Goal: Information Seeking & Learning: Check status

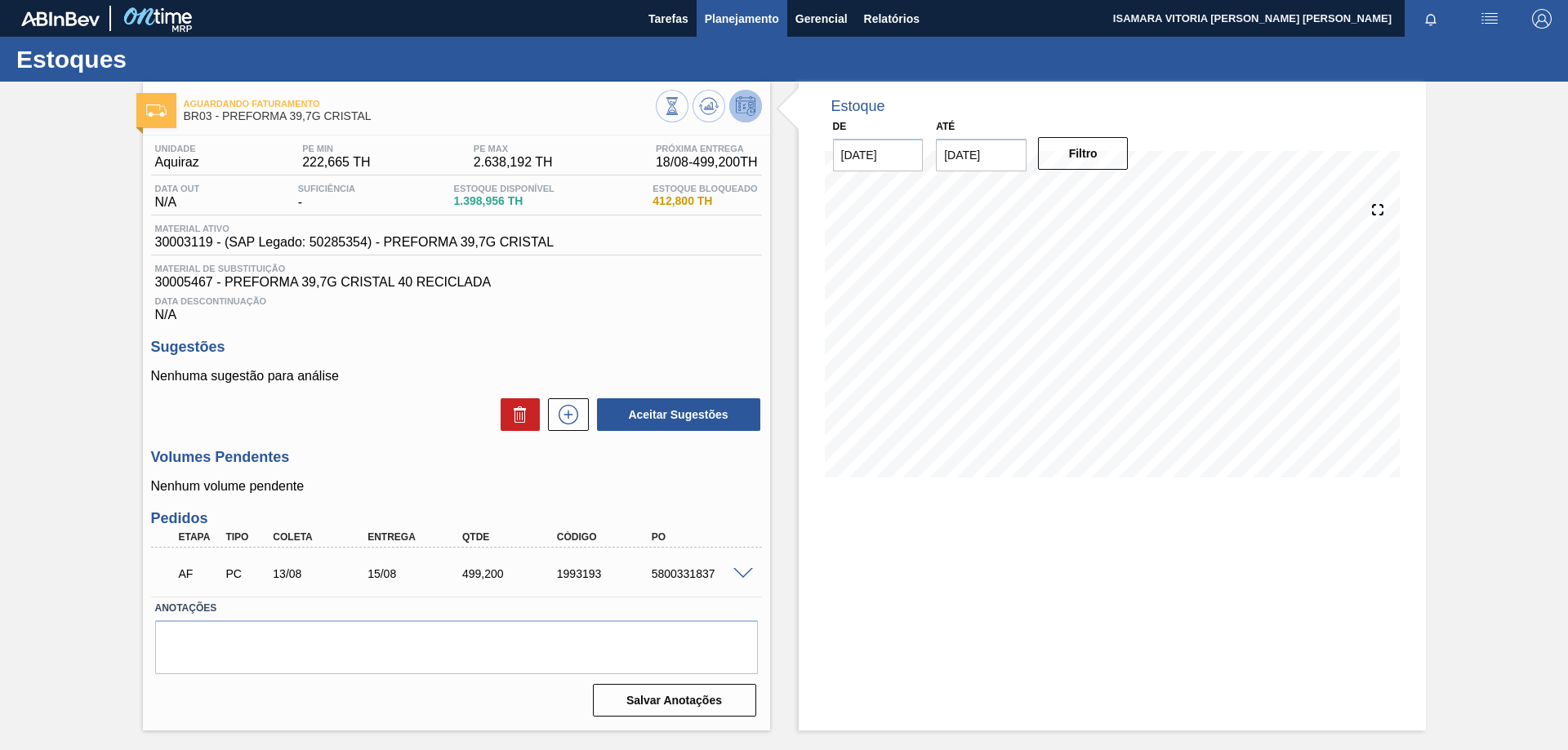
click at [754, 13] on span "Planejamento" at bounding box center [742, 18] width 74 height 20
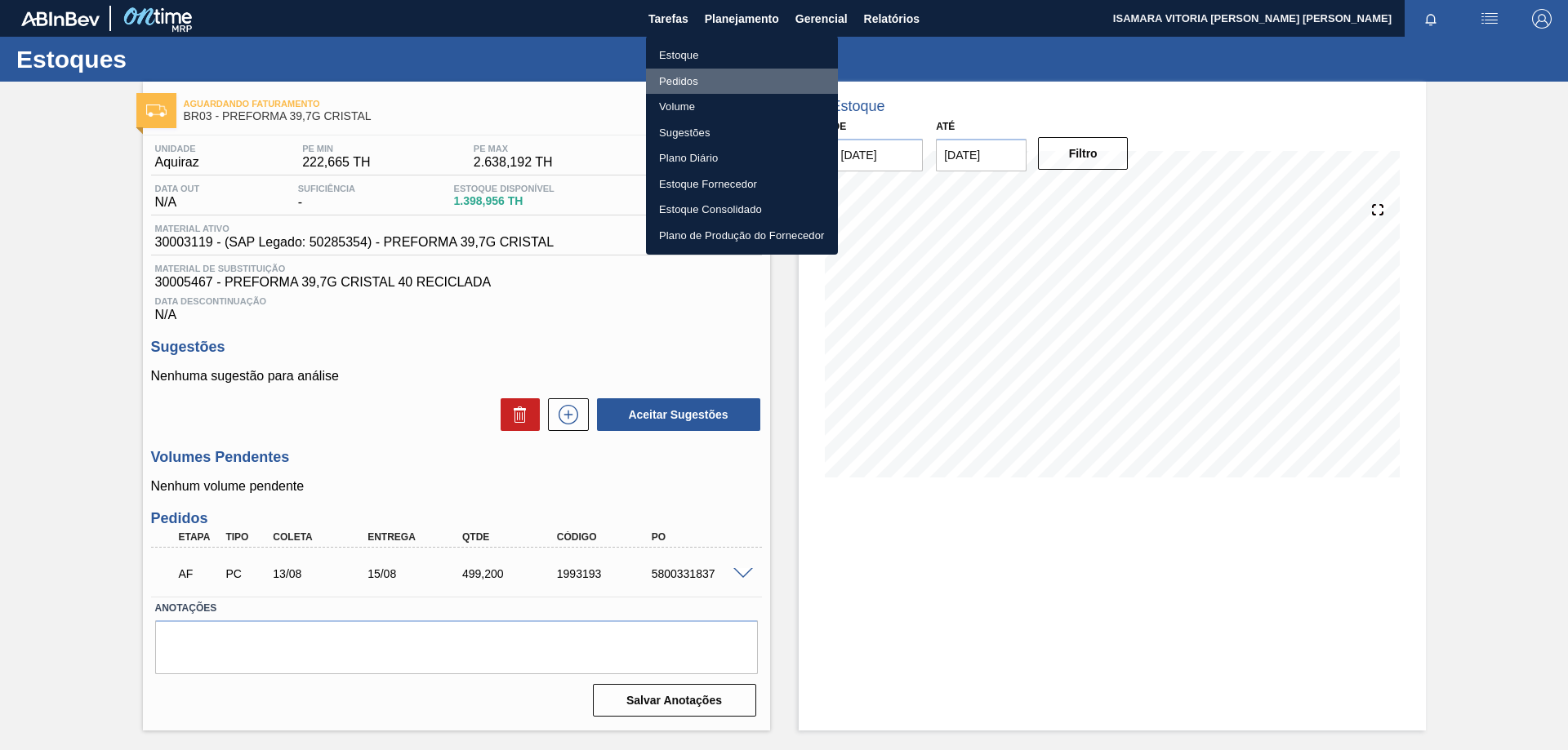
click at [700, 79] on li "Pedidos" at bounding box center [742, 82] width 192 height 27
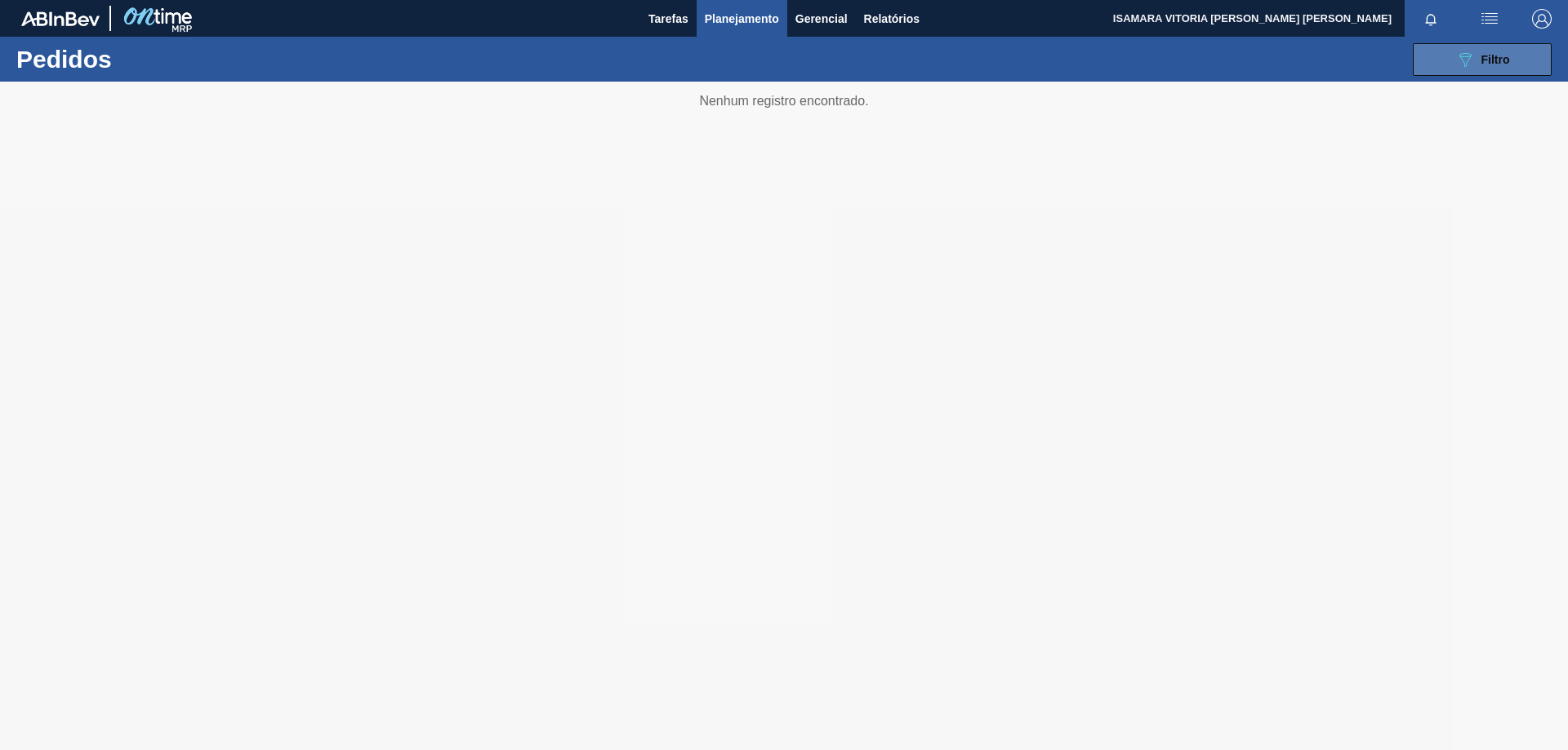
click at [1494, 58] on span "Filtro" at bounding box center [1495, 60] width 28 height 13
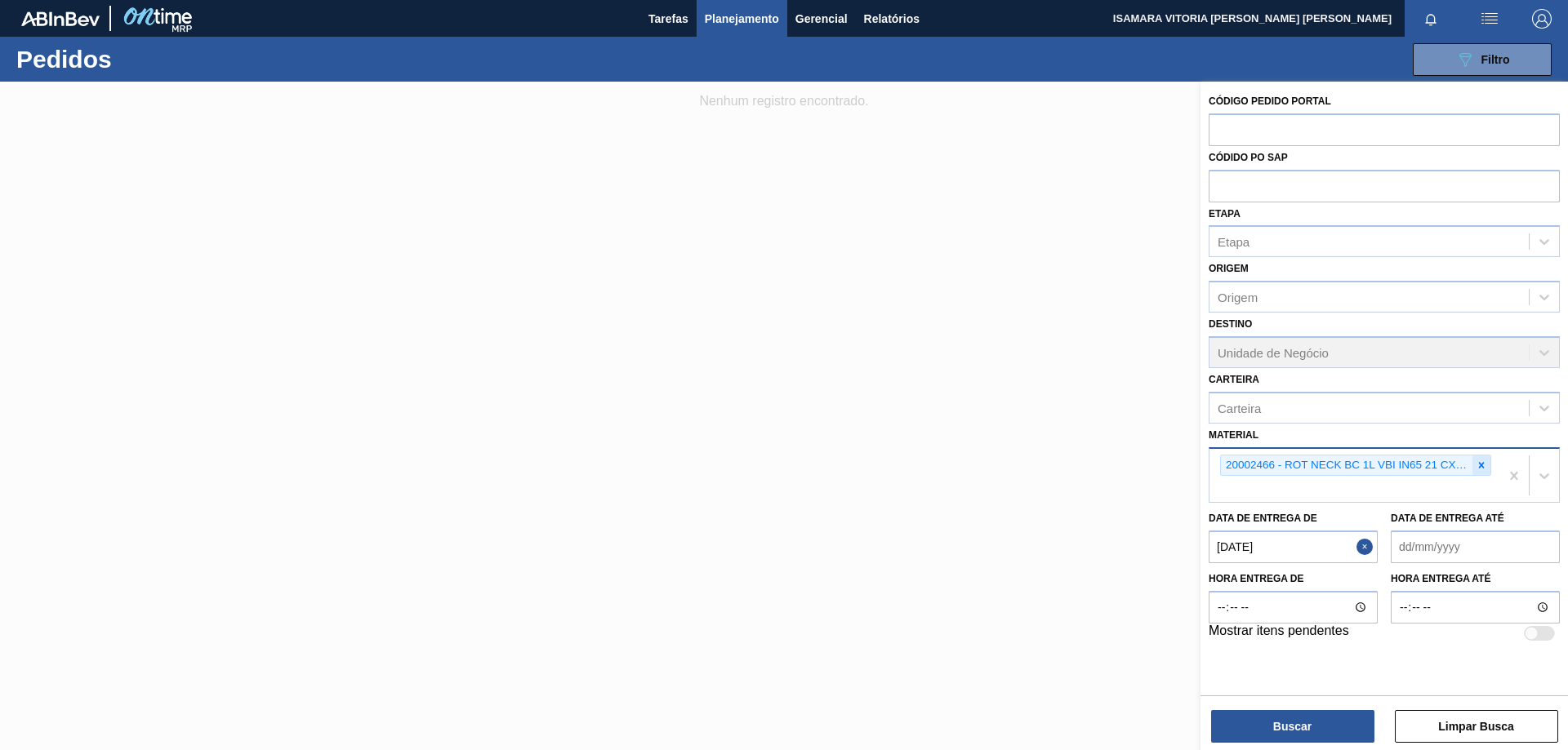
click at [1475, 464] on icon at bounding box center [1481, 466] width 11 height 11
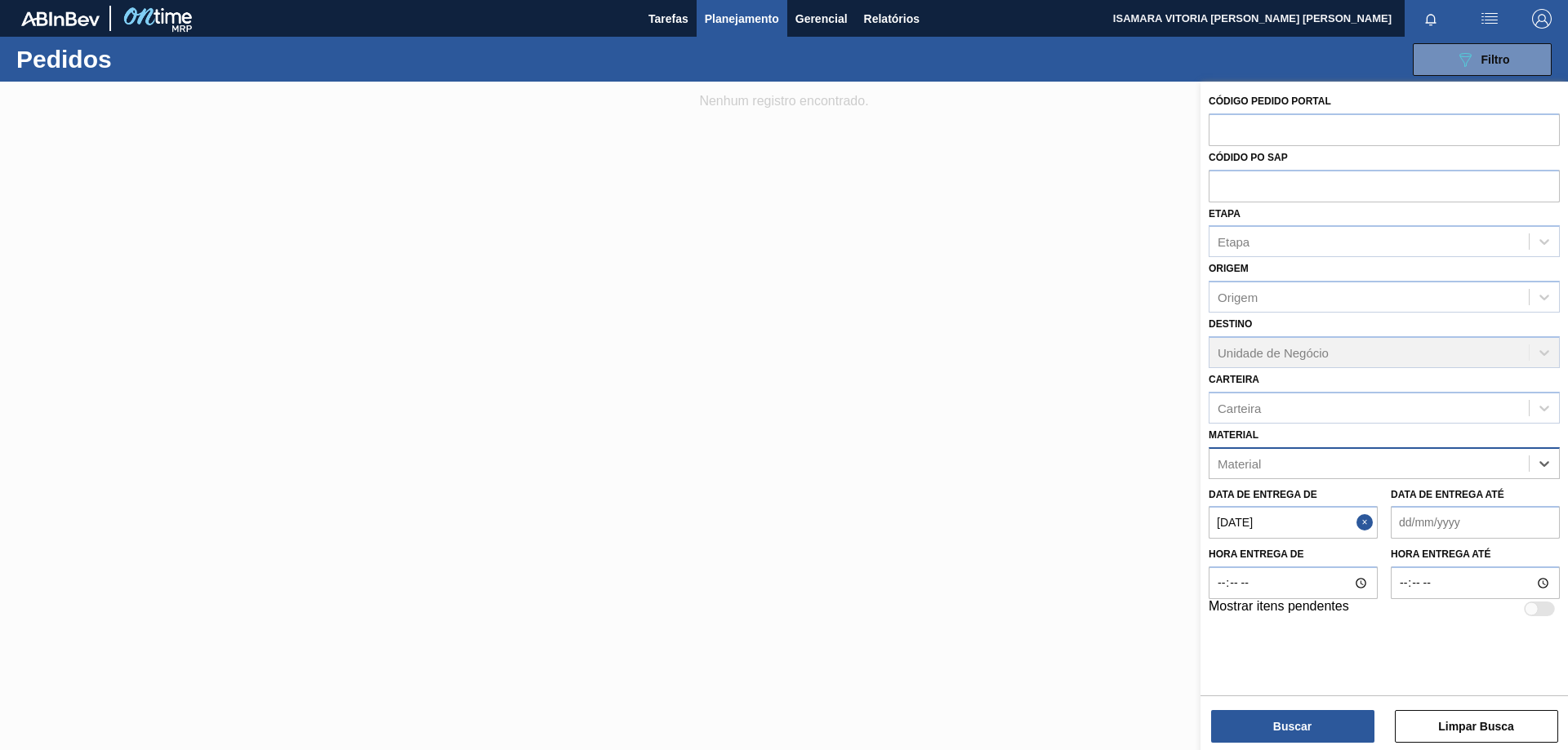
paste input "30002268"
type input "30002268"
click at [1337, 510] on div "30002268 - LACRE CHOPP BC CLARO AF IN65" at bounding box center [1384, 504] width 351 height 30
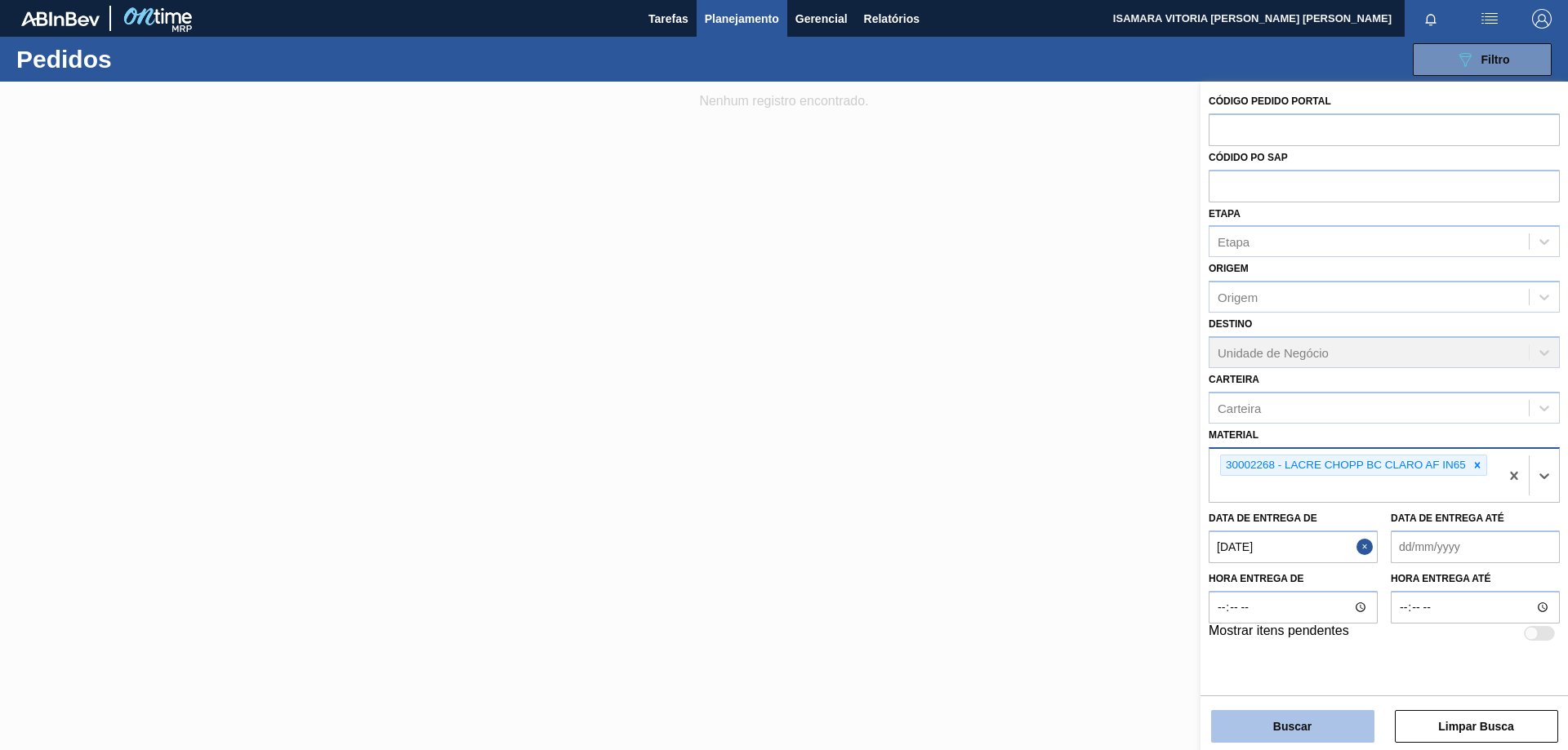
click at [1339, 734] on button "Buscar" at bounding box center [1292, 726] width 163 height 32
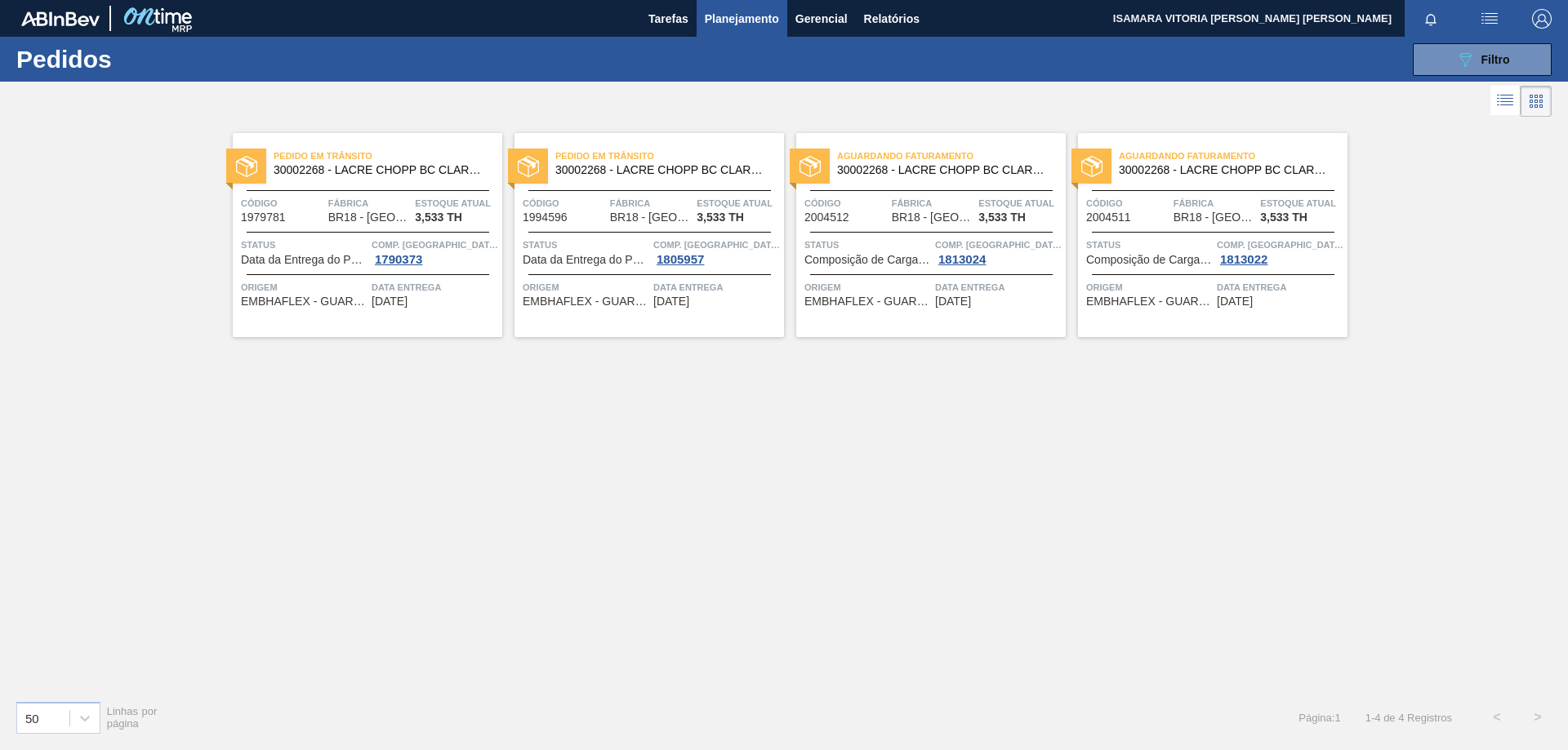
click at [408, 307] on span "[DATE]" at bounding box center [390, 302] width 36 height 12
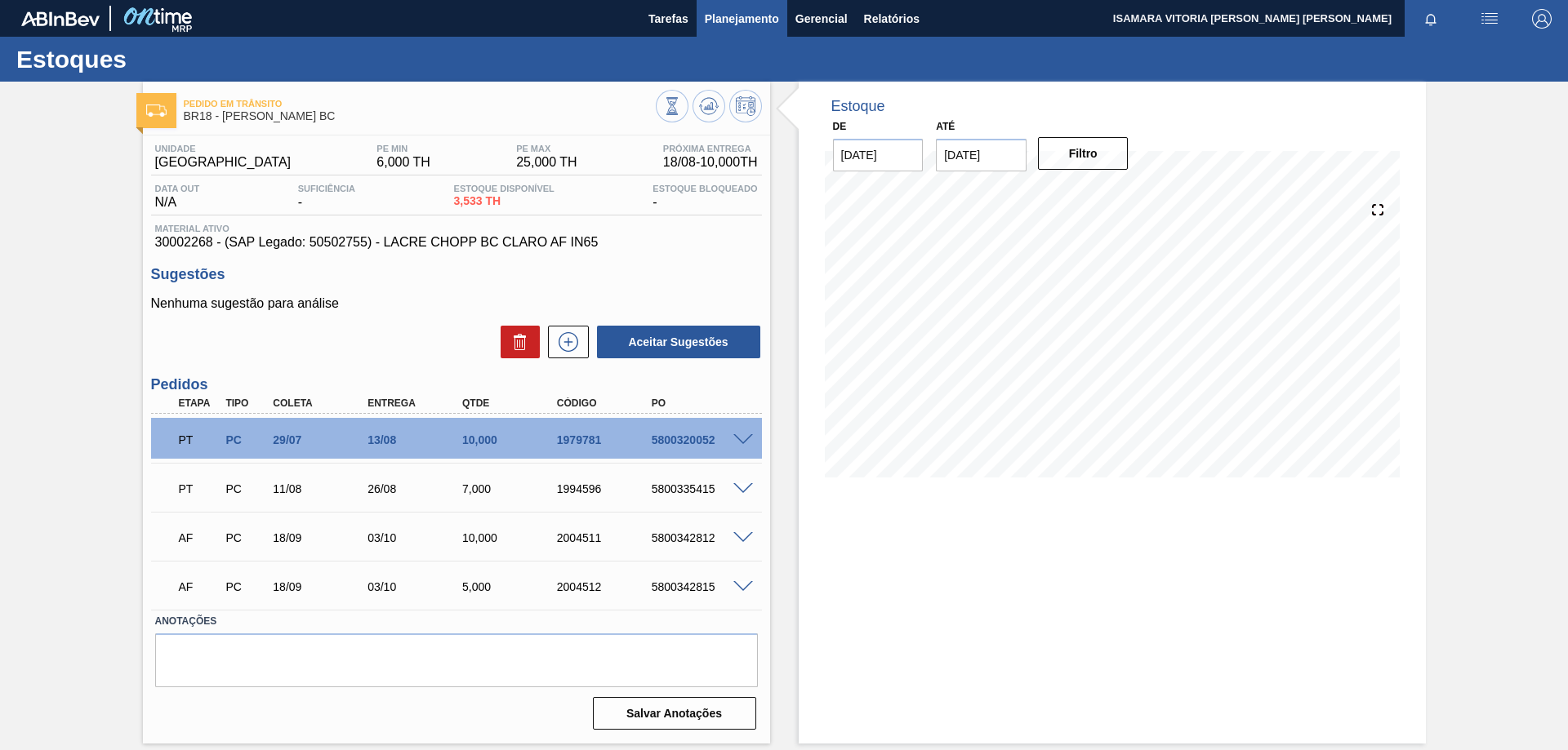
click at [746, 22] on span "Planejamento" at bounding box center [742, 18] width 74 height 20
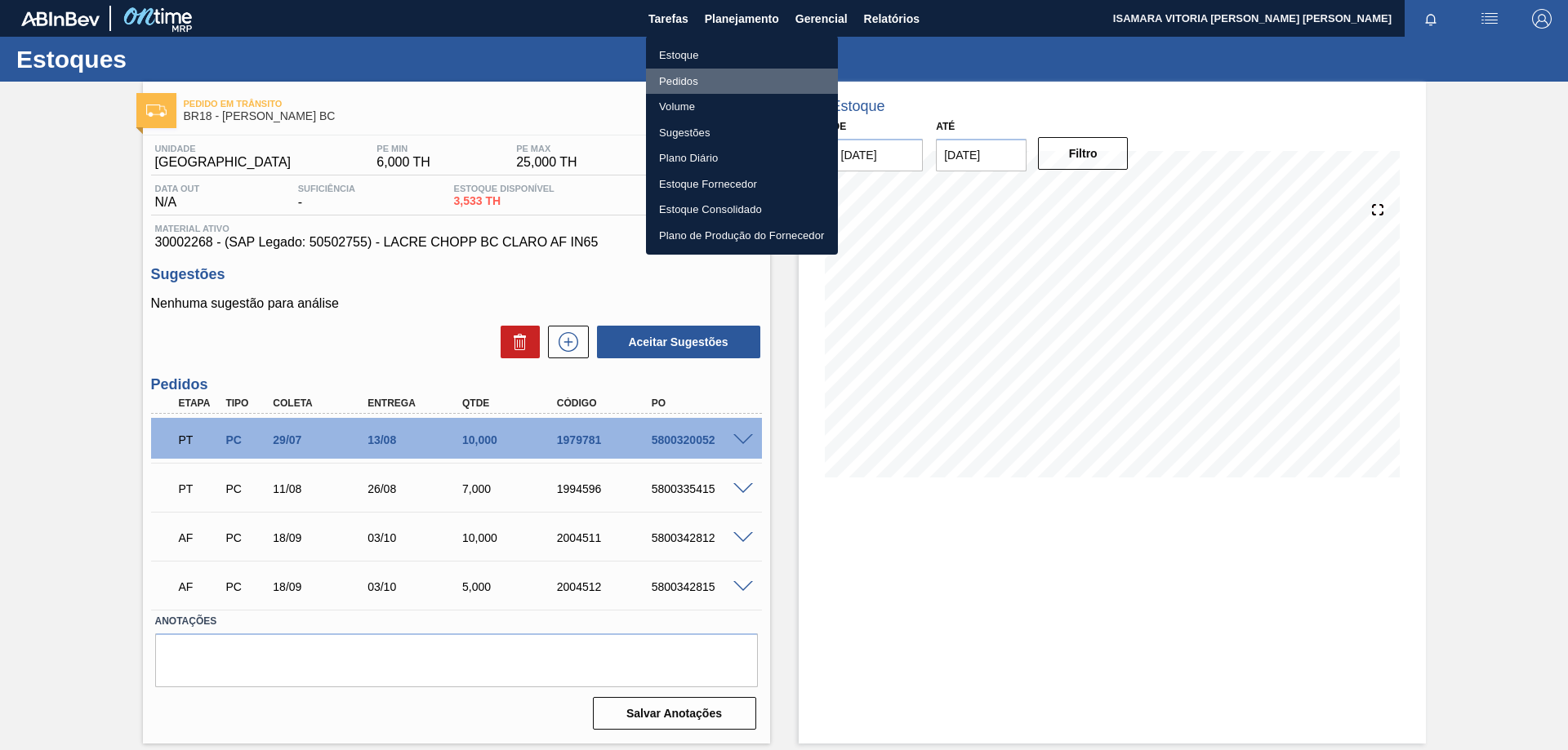
click at [674, 79] on li "Pedidos" at bounding box center [742, 82] width 192 height 27
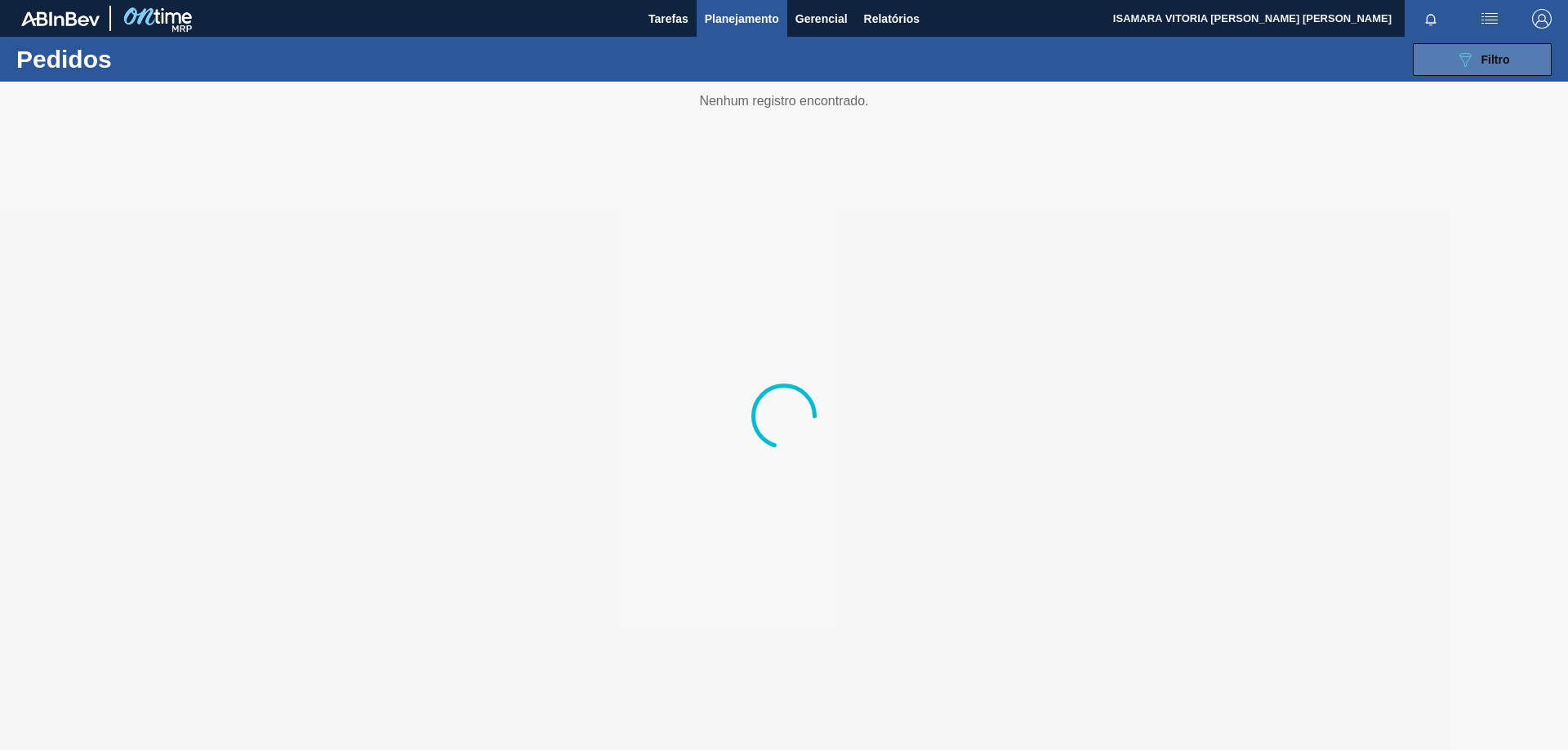
click at [1494, 55] on span "Filtro" at bounding box center [1495, 60] width 28 height 13
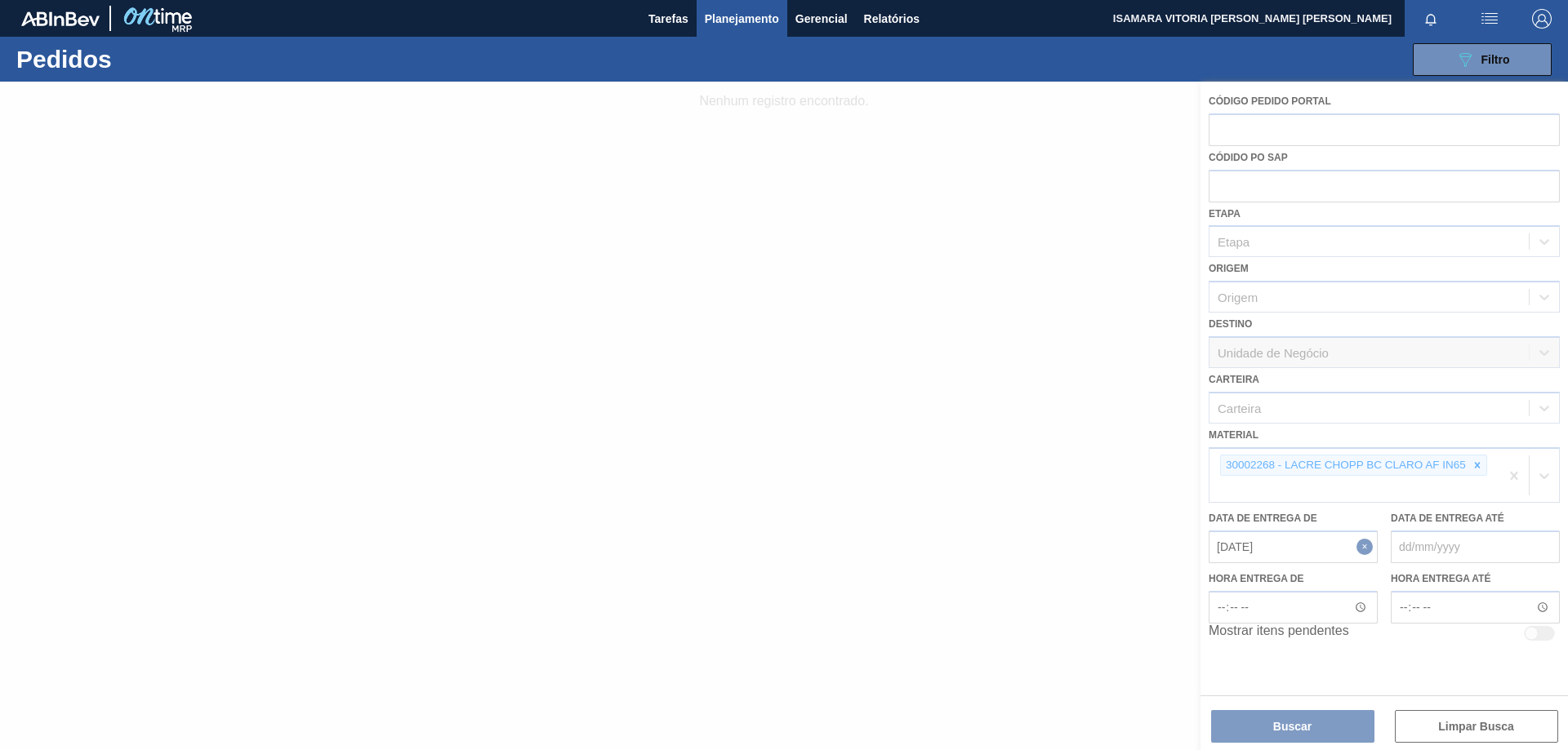
click at [1476, 467] on div at bounding box center [784, 415] width 1568 height 668
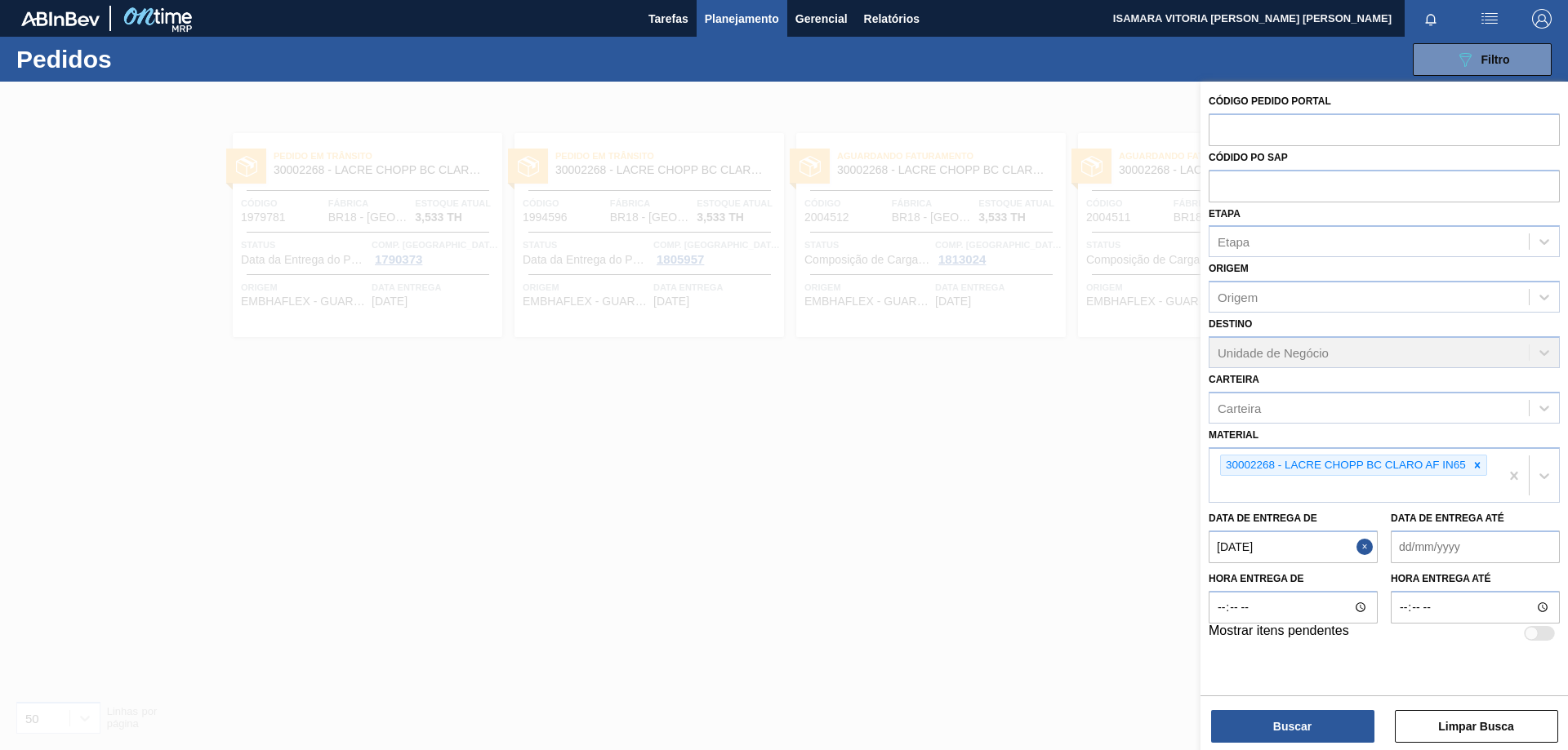
click at [1476, 467] on icon at bounding box center [1477, 466] width 11 height 11
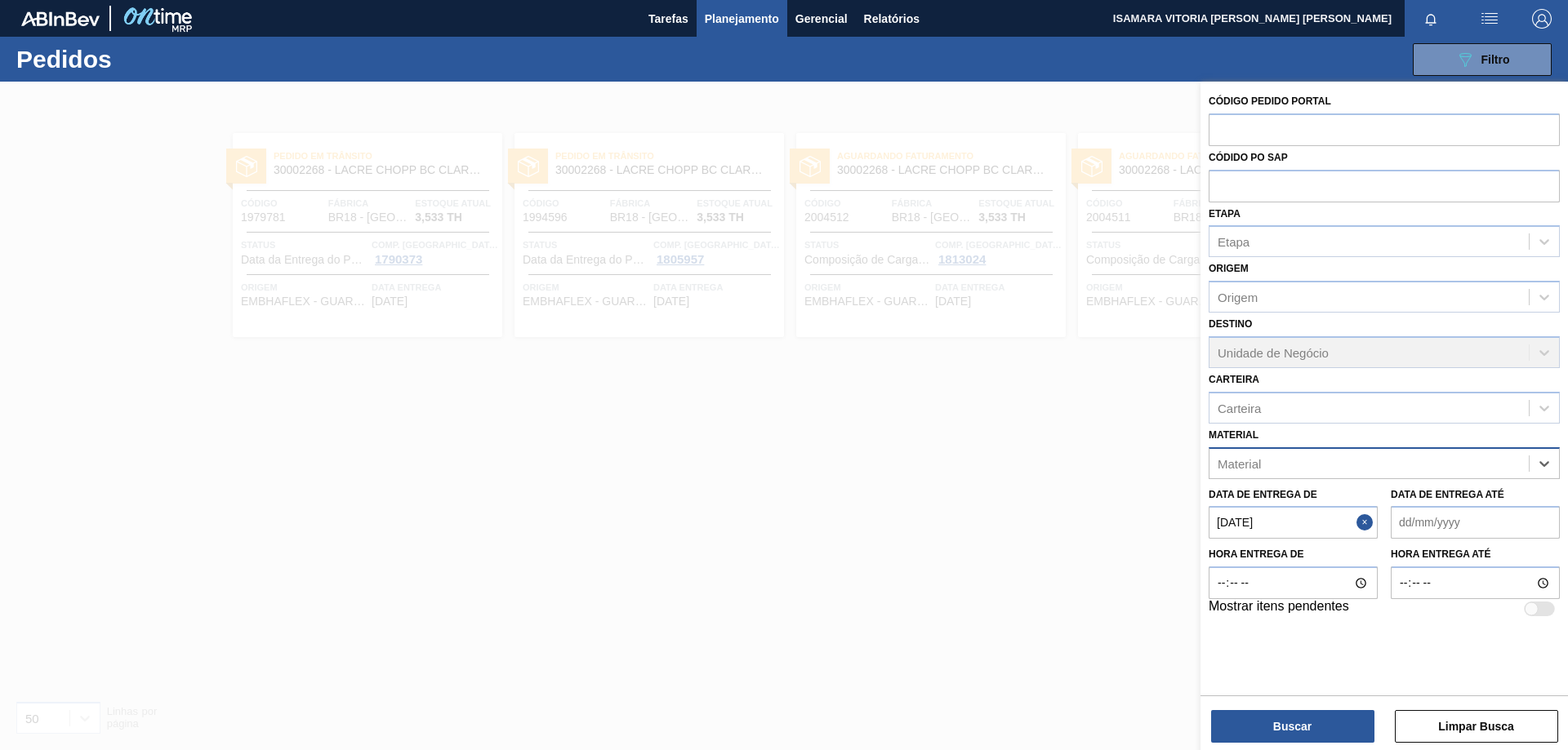
paste input "30030389"
type input "30030389"
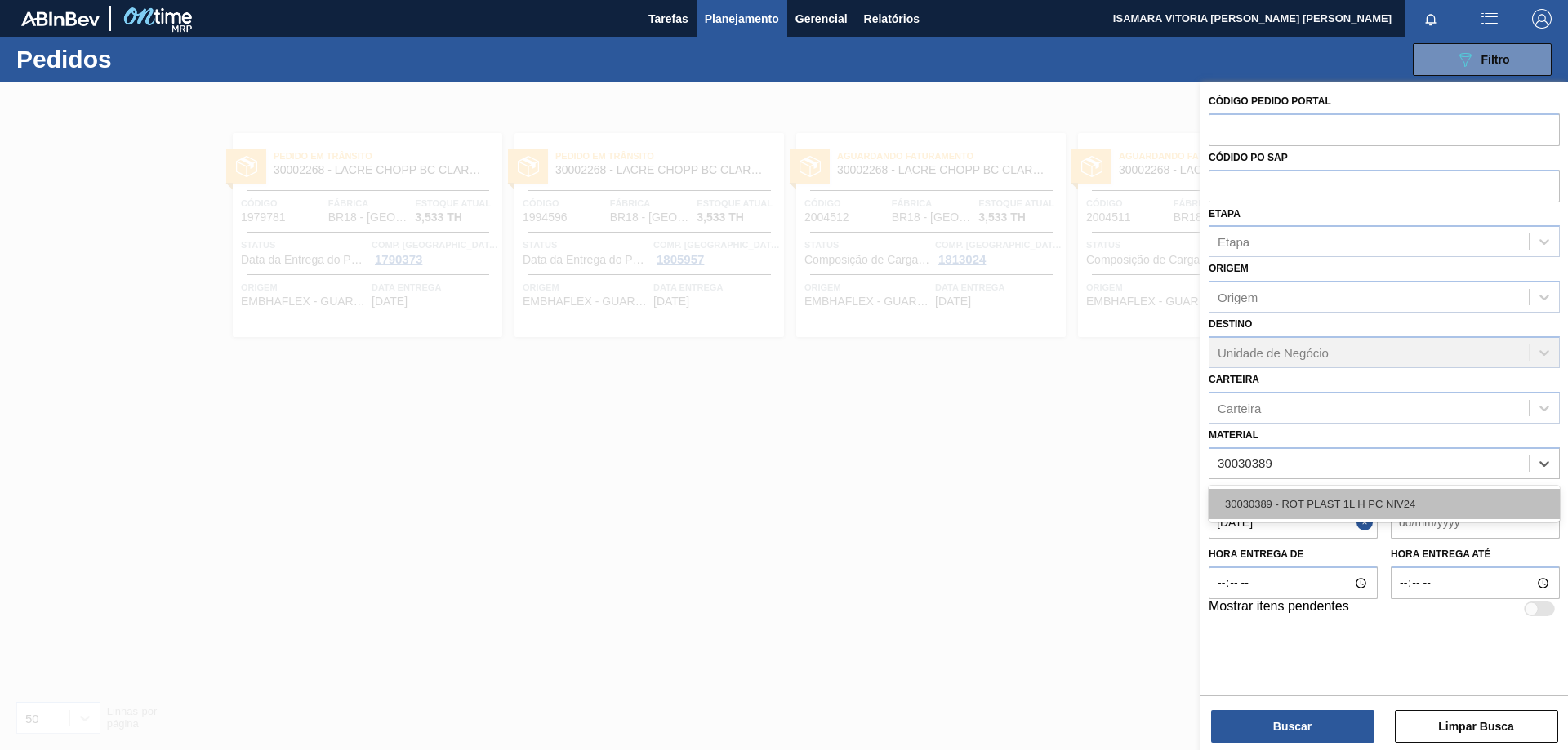
click at [1340, 503] on div "30030389 - ROT PLAST 1L H PC NIV24" at bounding box center [1384, 504] width 351 height 30
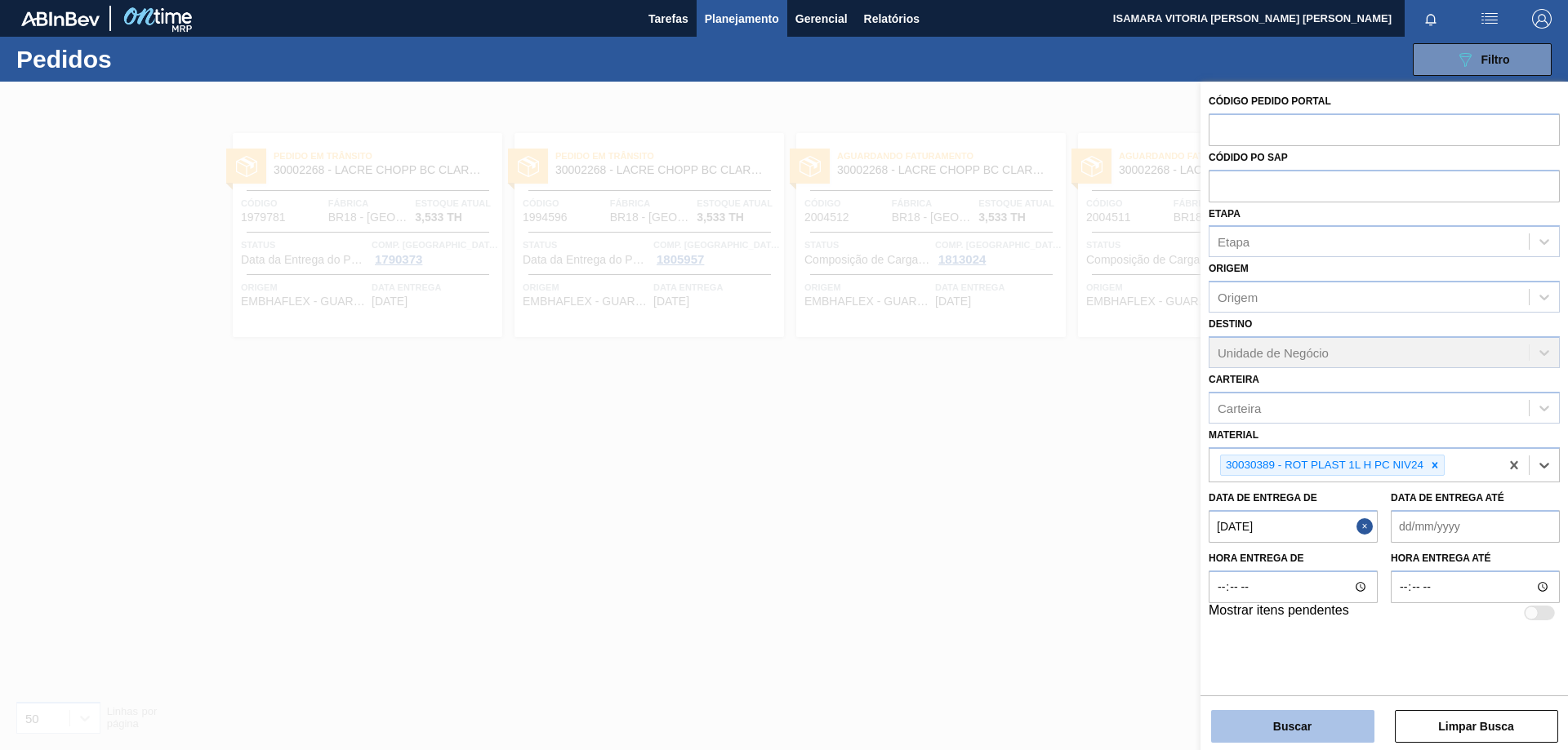
click at [1310, 732] on button "Buscar" at bounding box center [1292, 726] width 163 height 32
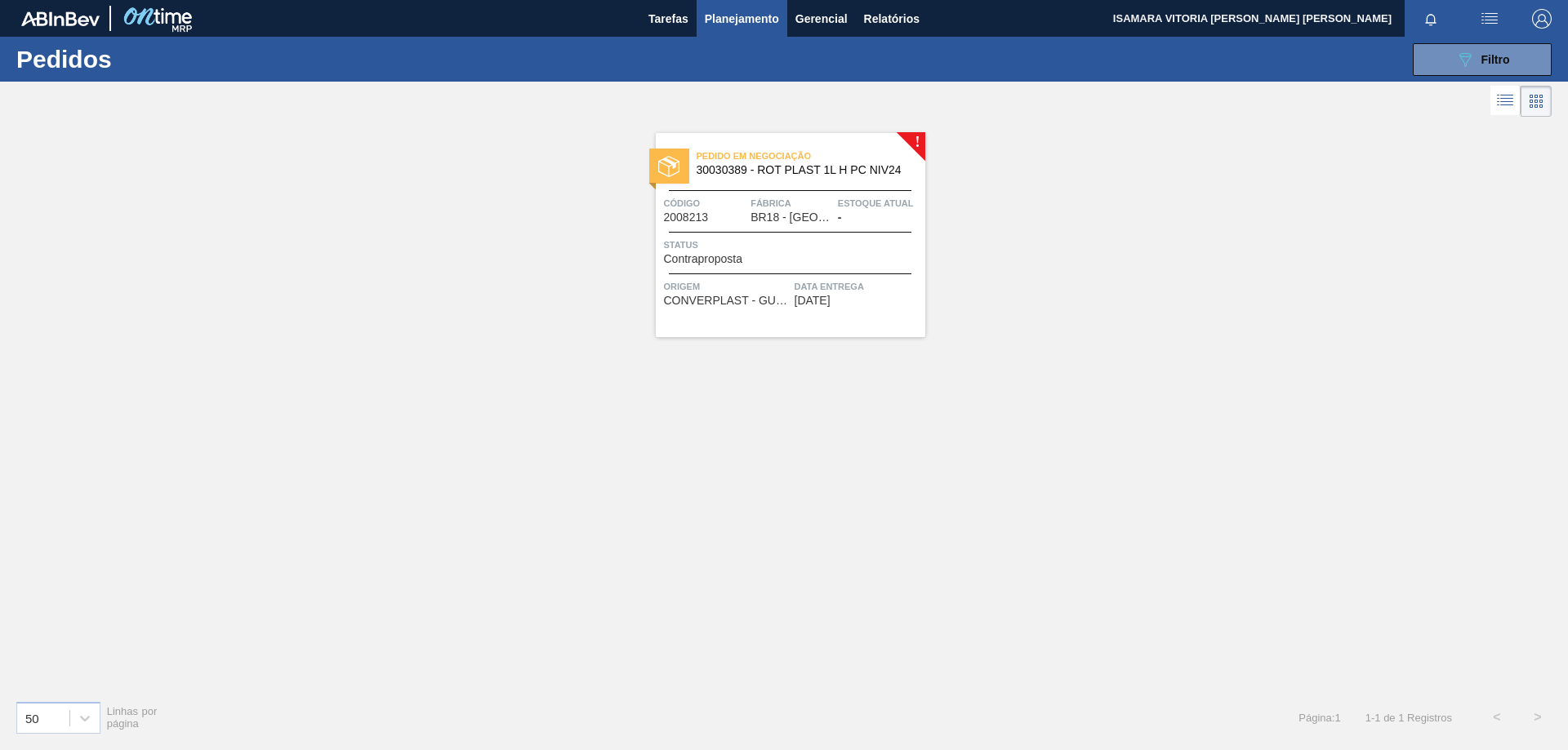
click at [864, 258] on div "Status Contraproposta" at bounding box center [792, 251] width 257 height 28
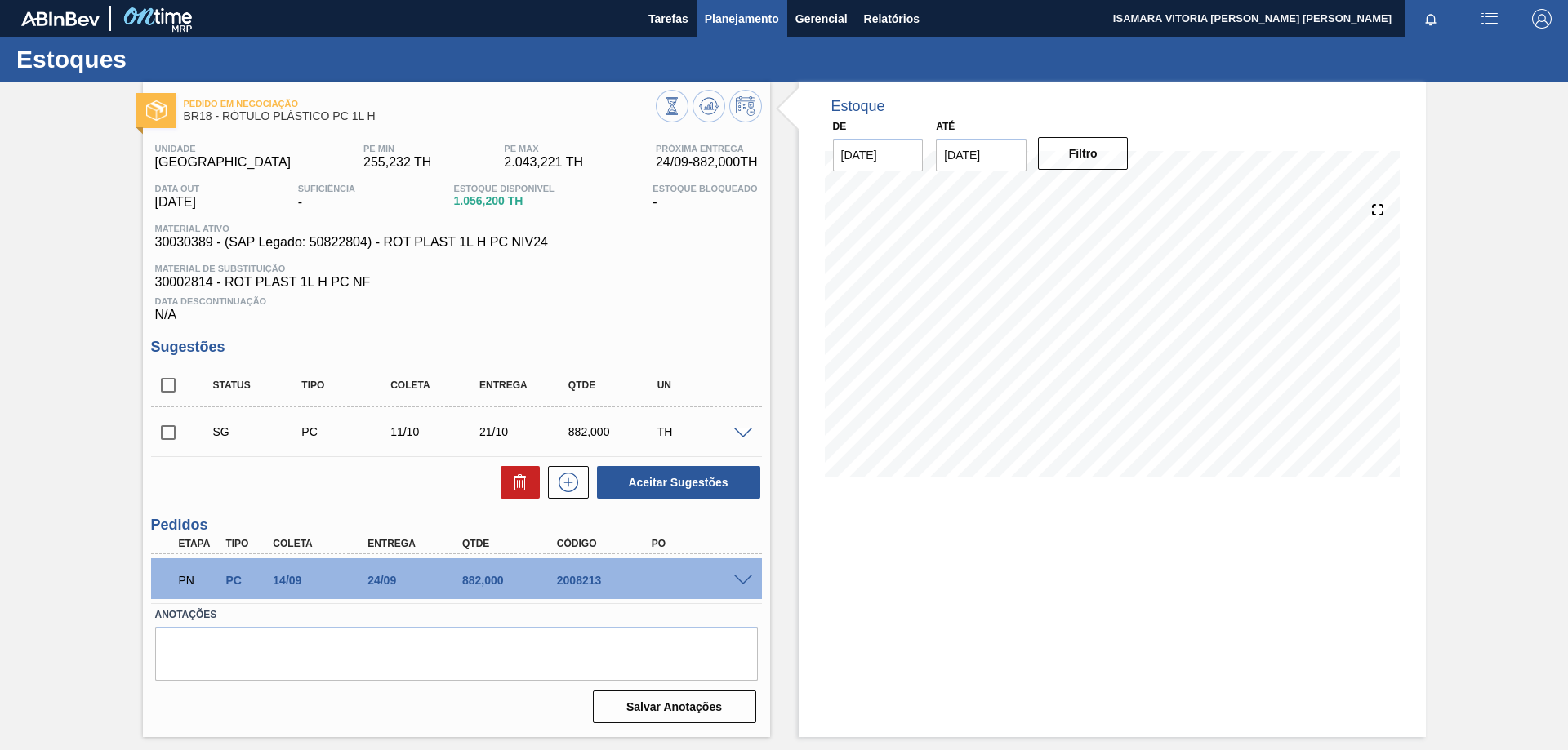
click at [747, 20] on span "Planejamento" at bounding box center [742, 18] width 74 height 20
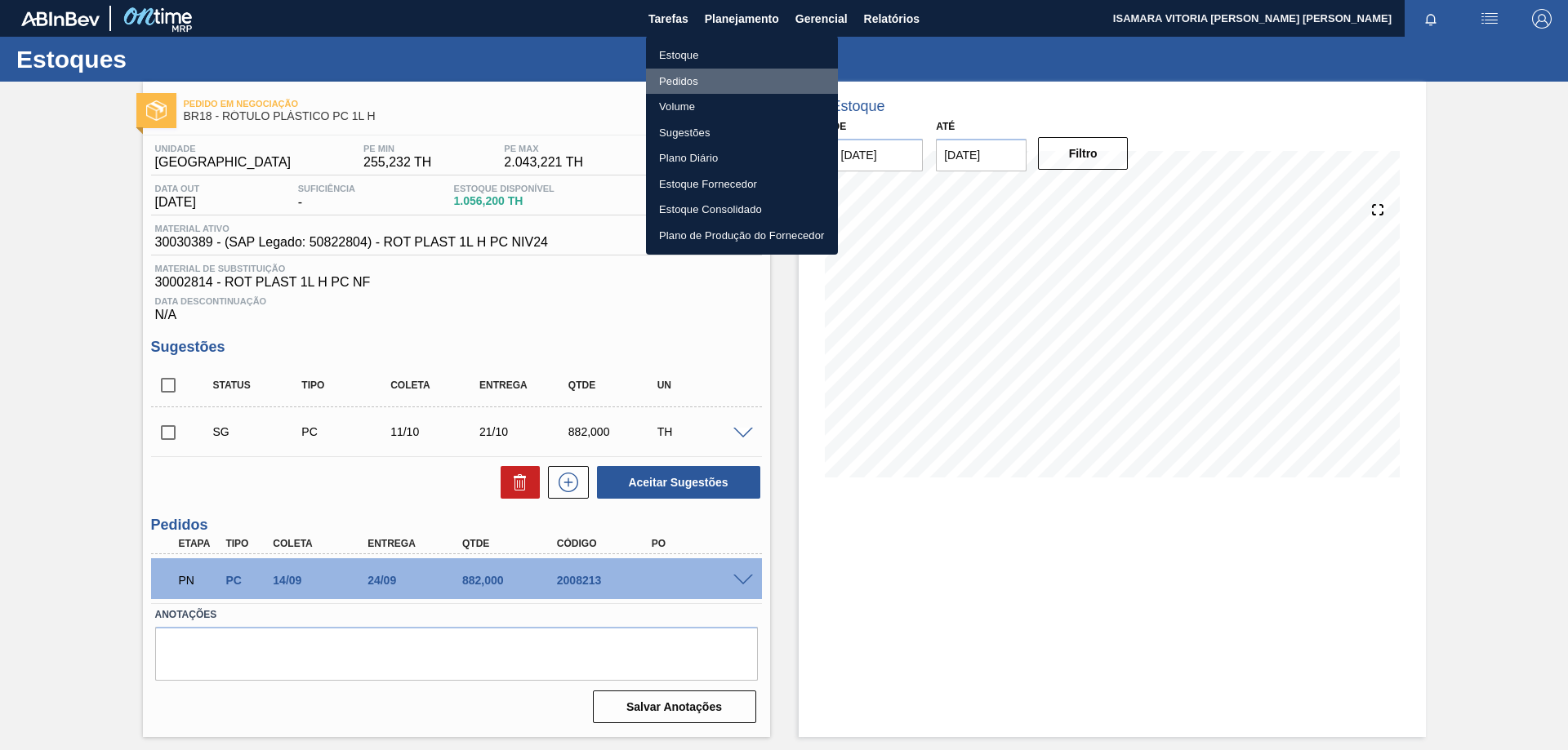
click at [689, 82] on li "Pedidos" at bounding box center [742, 82] width 192 height 27
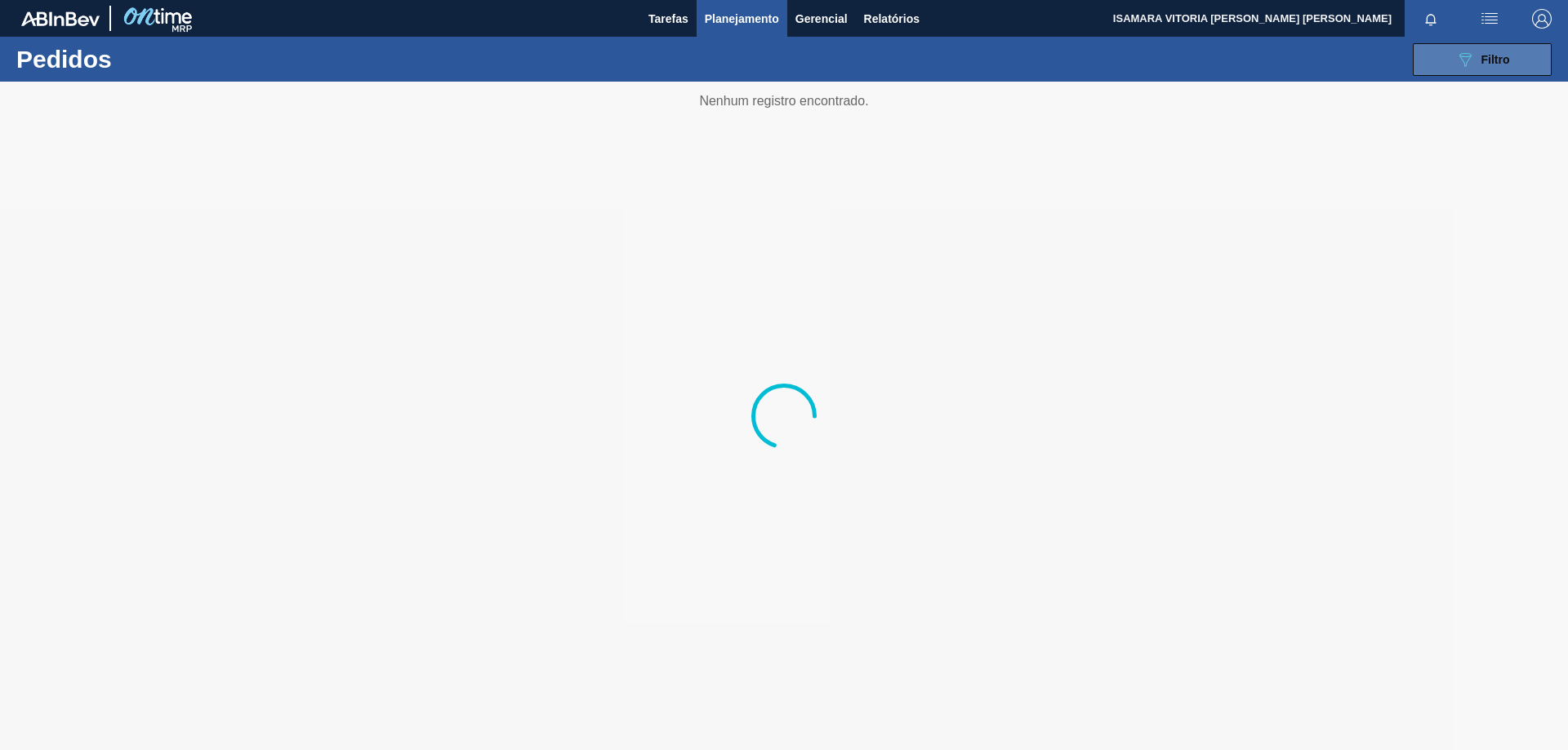
click at [1541, 62] on button "089F7B8B-B2A5-4AFE-B5C0-19BA573D28AC Filtro" at bounding box center [1482, 60] width 138 height 32
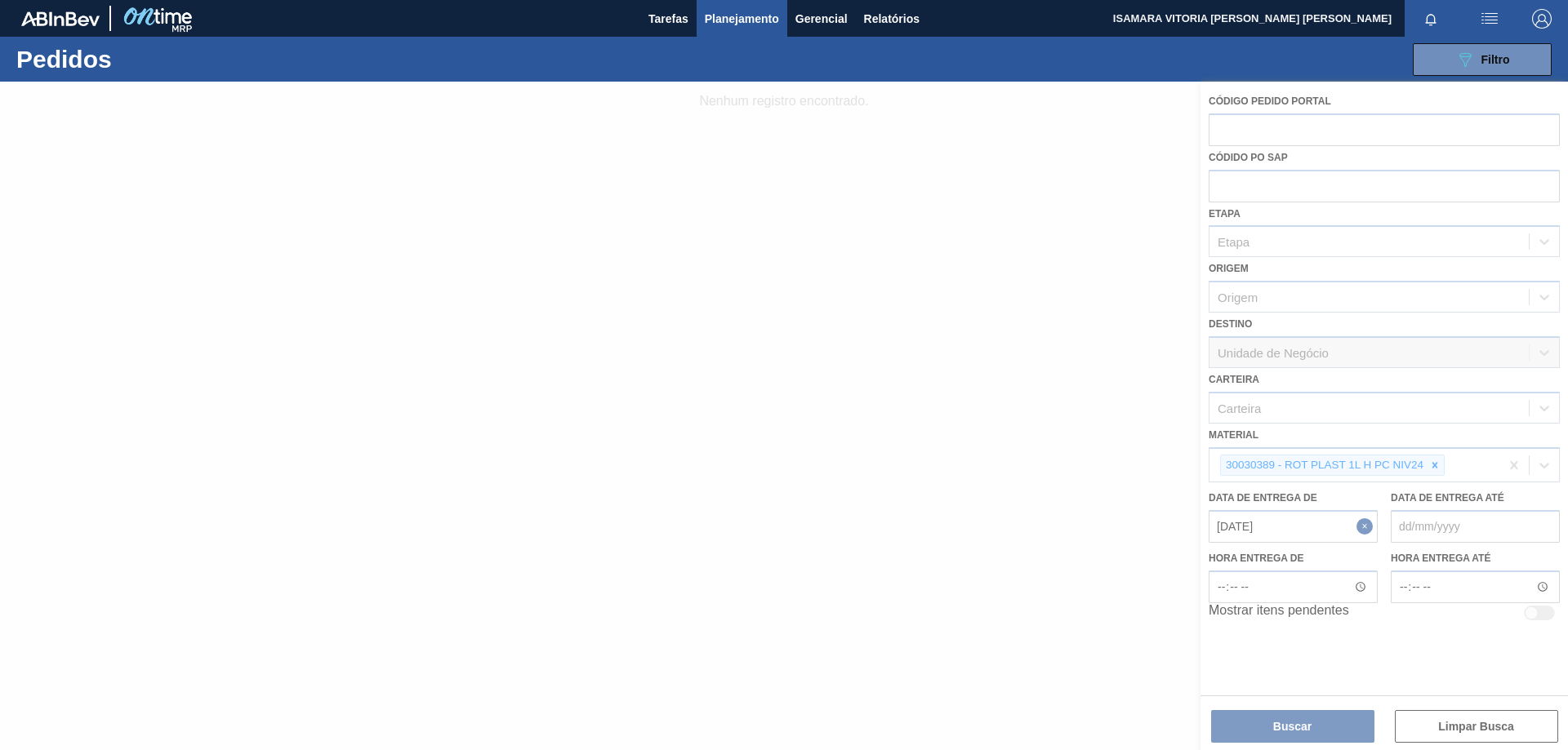
click at [1436, 467] on div at bounding box center [784, 415] width 1568 height 668
click at [1430, 465] on div at bounding box center [784, 415] width 1568 height 668
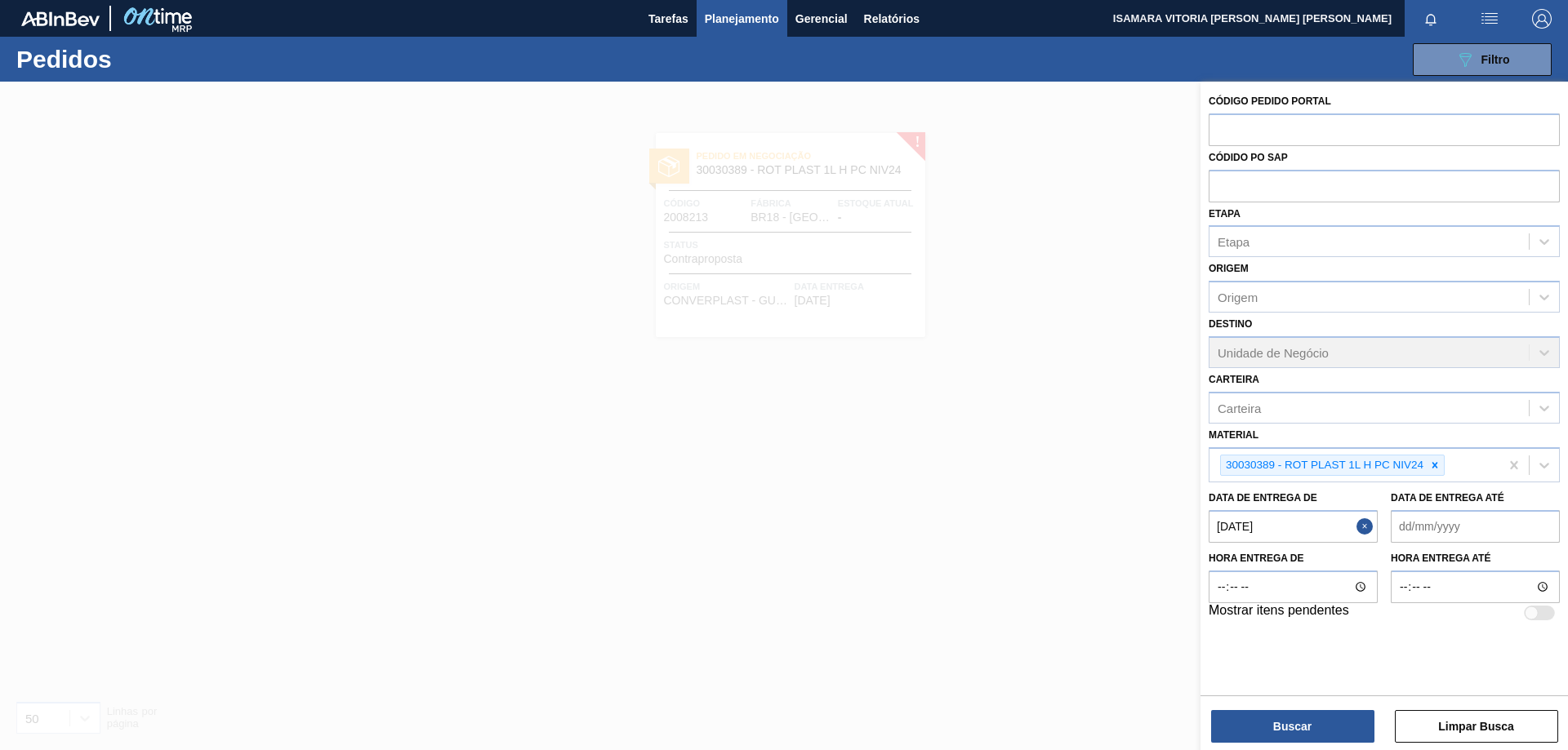
click at [1430, 465] on icon at bounding box center [1434, 466] width 11 height 11
paste input "30002338"
type input "30002338"
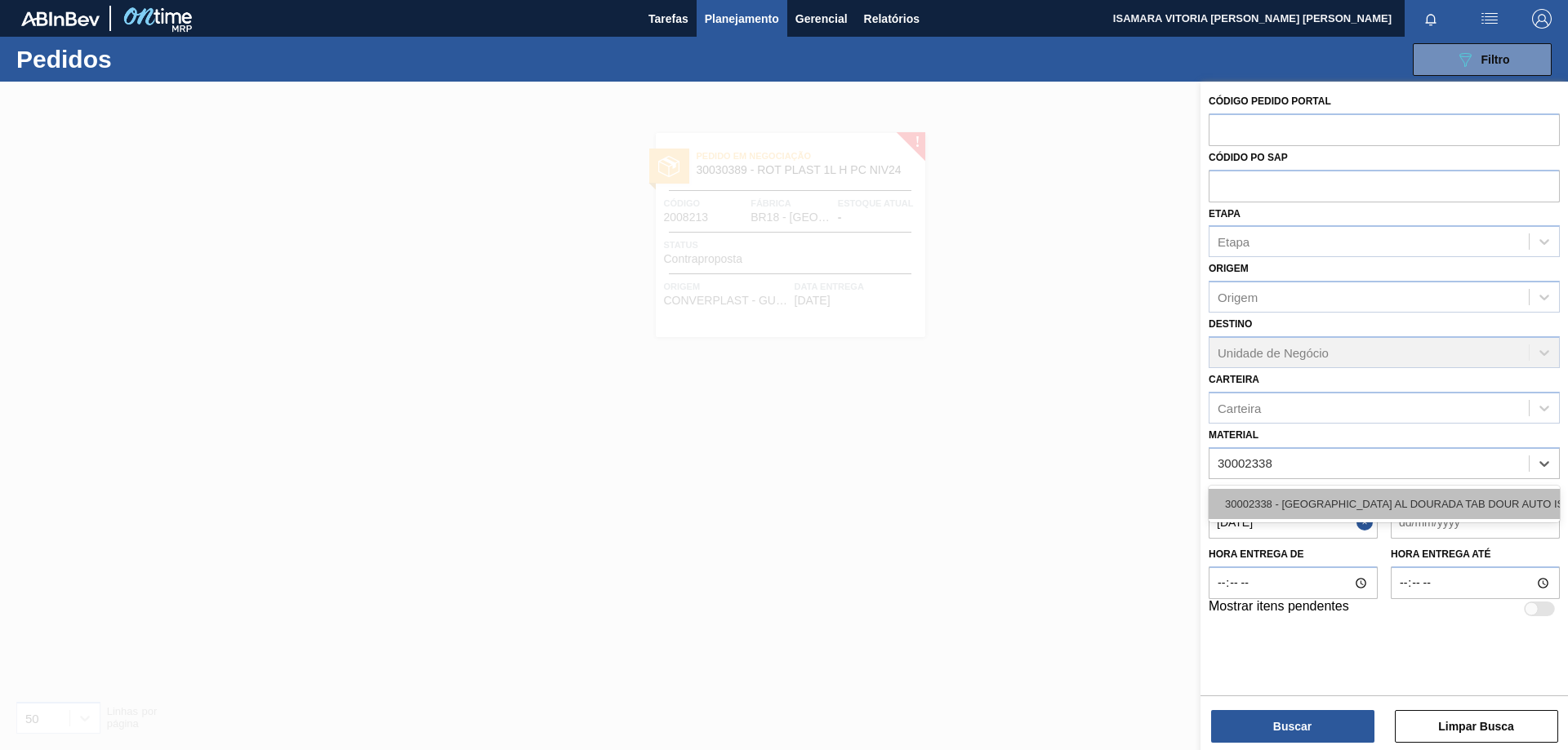
click at [1339, 502] on div "30002338 - [GEOGRAPHIC_DATA] AL DOURADA TAB DOUR AUTO ISE" at bounding box center [1384, 504] width 351 height 30
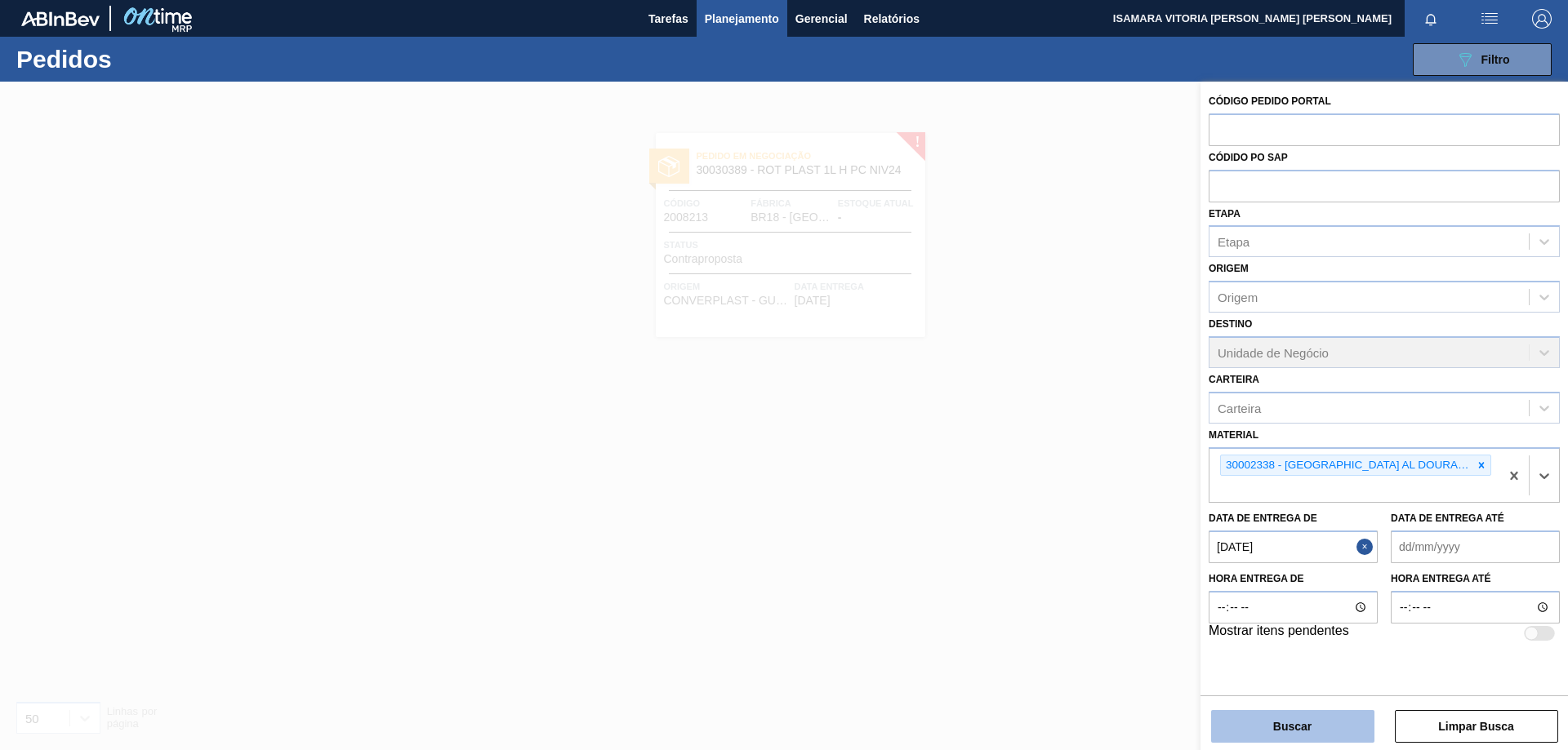
click at [1285, 725] on button "Buscar" at bounding box center [1292, 726] width 163 height 32
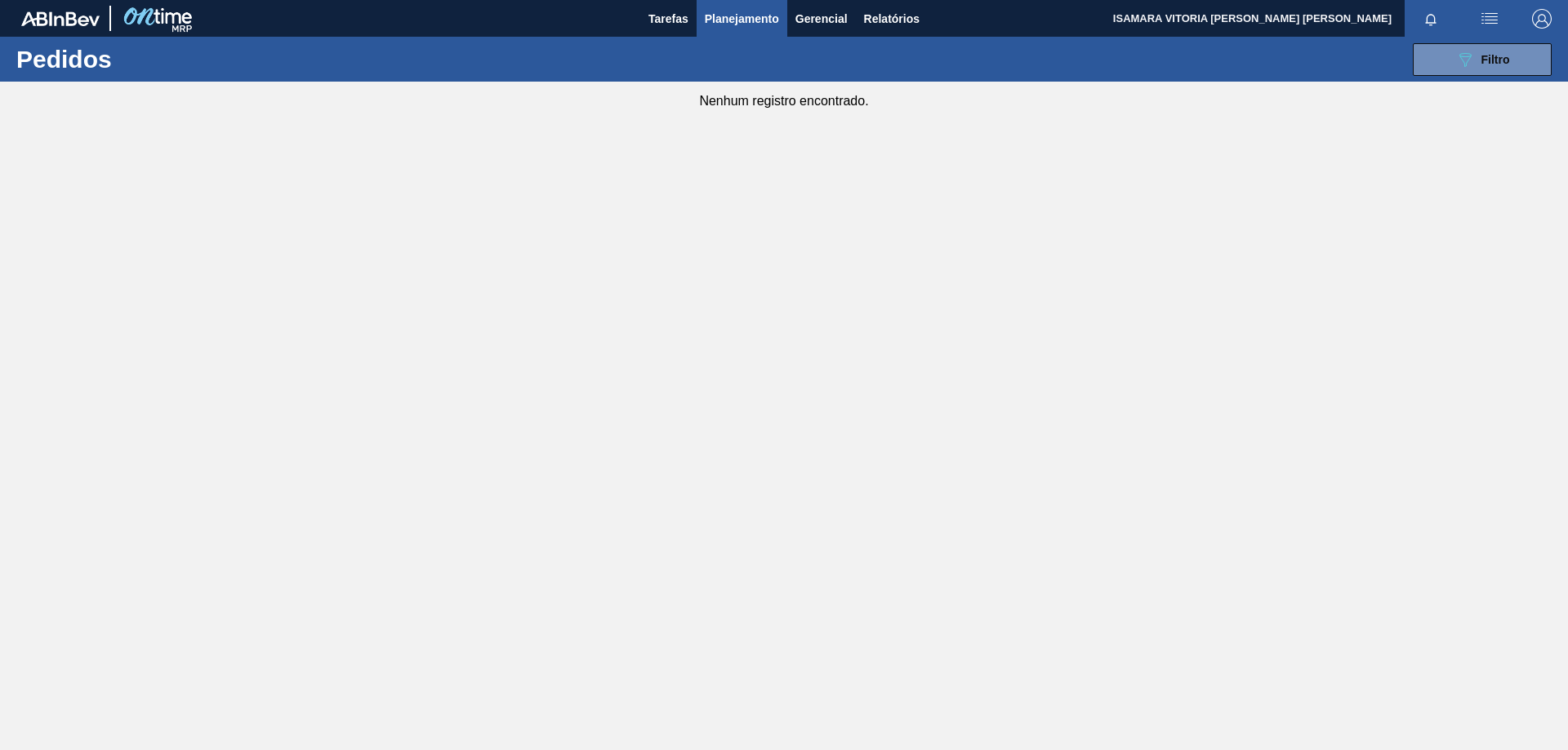
click at [342, 747] on main "Tarefas Planejamento Gerencial Relatórios ISAMARA VITORIA [PERSON_NAME] DE [PER…" at bounding box center [784, 375] width 1568 height 750
click at [1529, 62] on button "089F7B8B-B2A5-4AFE-B5C0-19BA573D28AC Filtro" at bounding box center [1482, 60] width 138 height 32
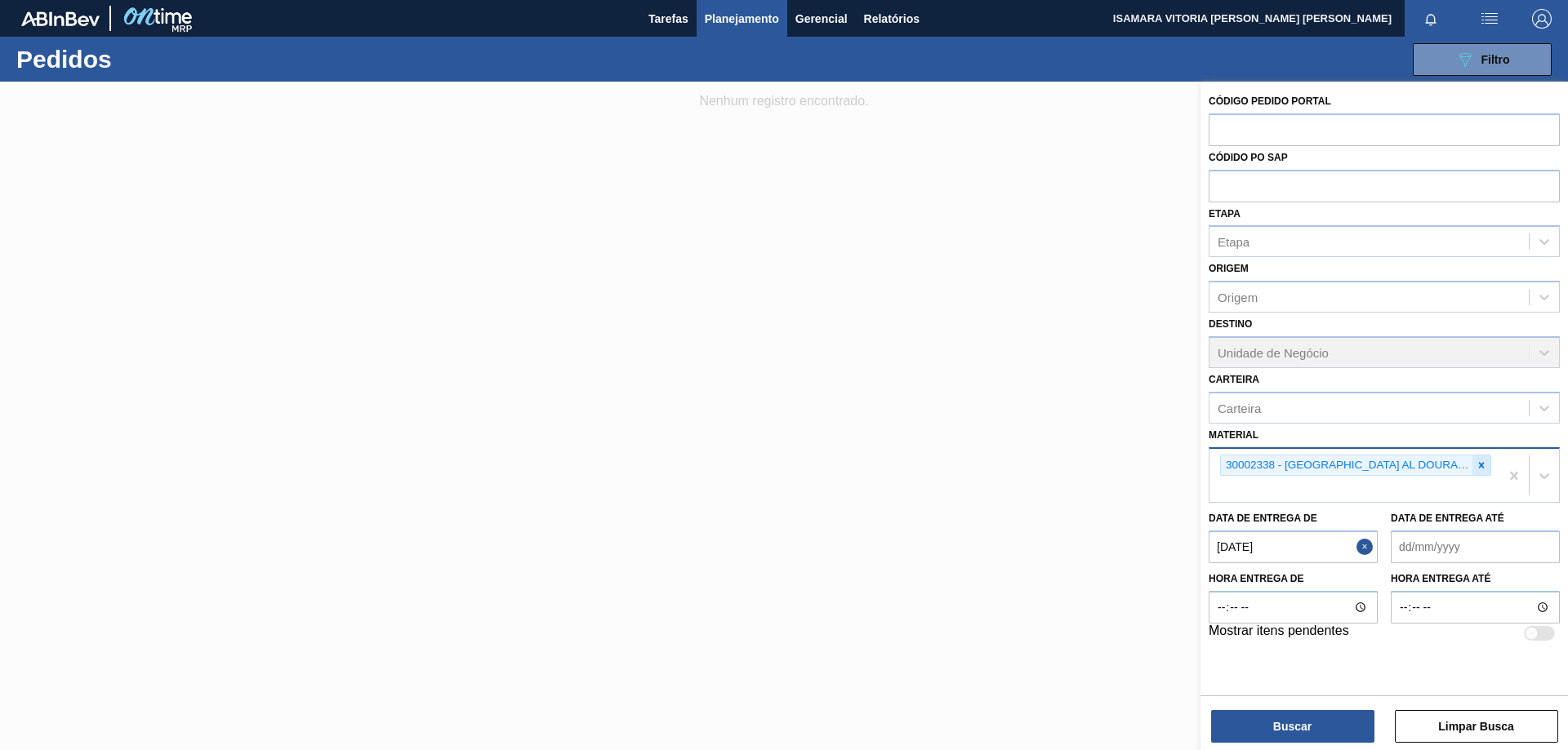
click at [1481, 463] on icon at bounding box center [1481, 466] width 11 height 11
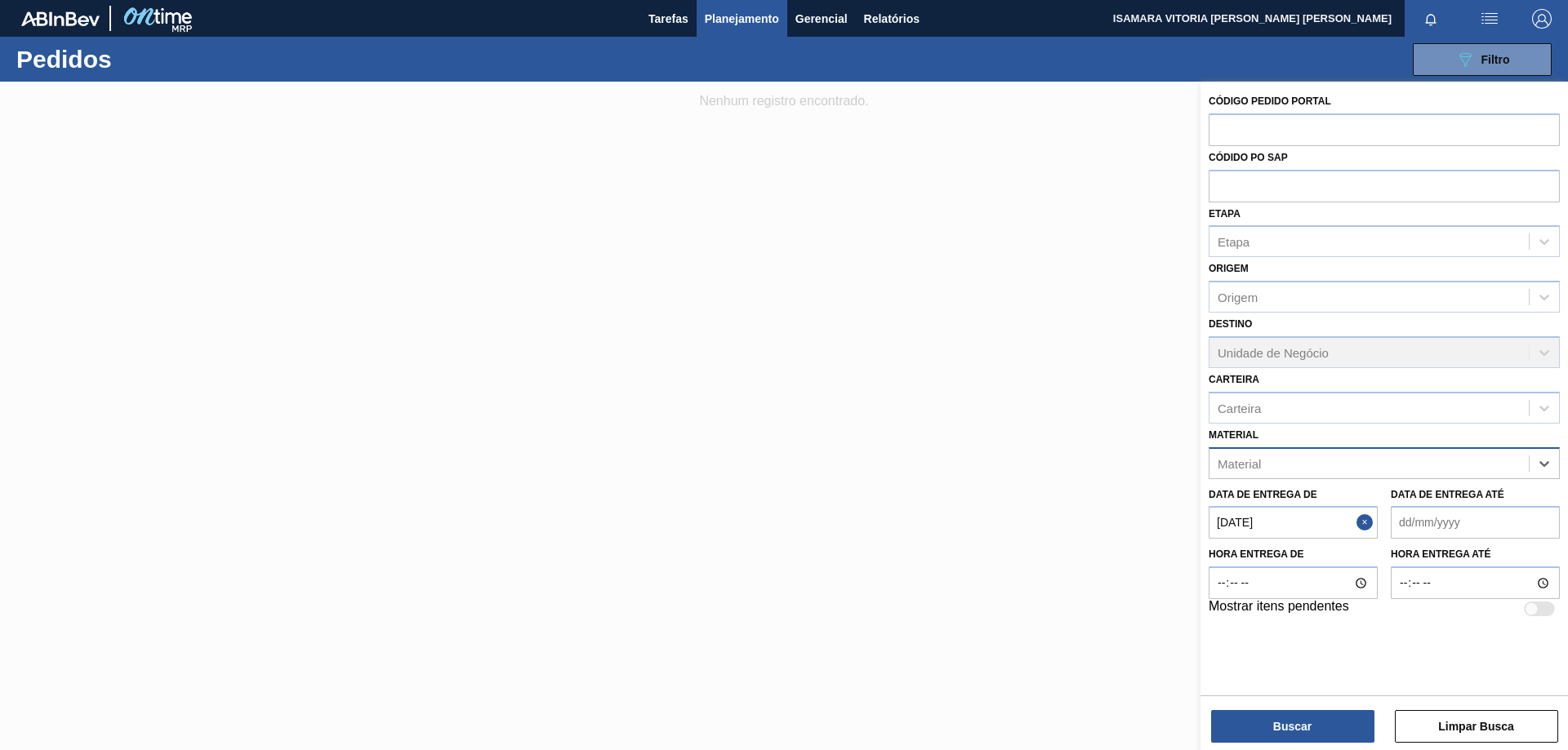
paste input "30017334"
type input "30017334"
click at [1347, 502] on div "30017334 - ROT PLAST 200ML H SODA 429" at bounding box center [1384, 504] width 351 height 30
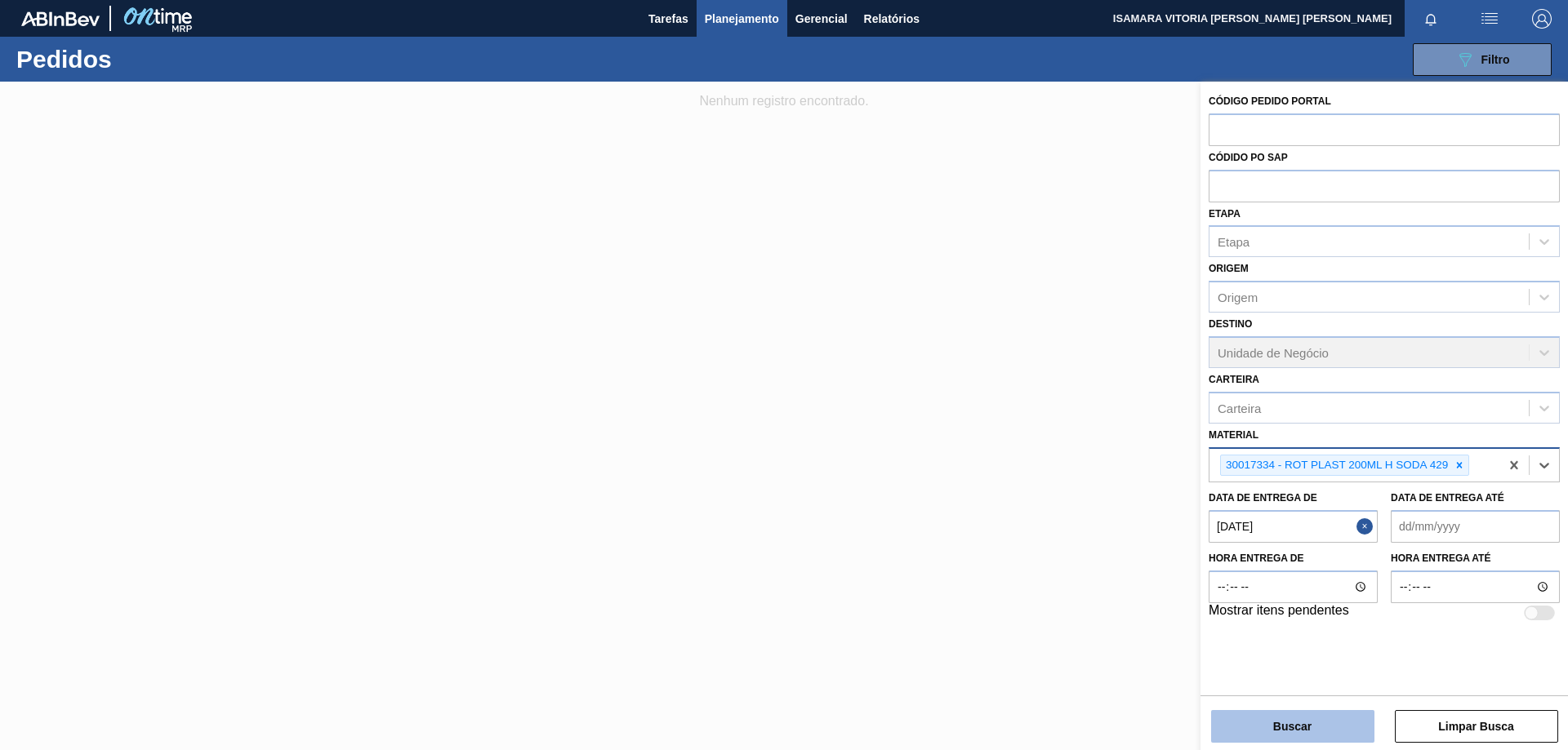
click at [1326, 721] on button "Buscar" at bounding box center [1292, 726] width 163 height 32
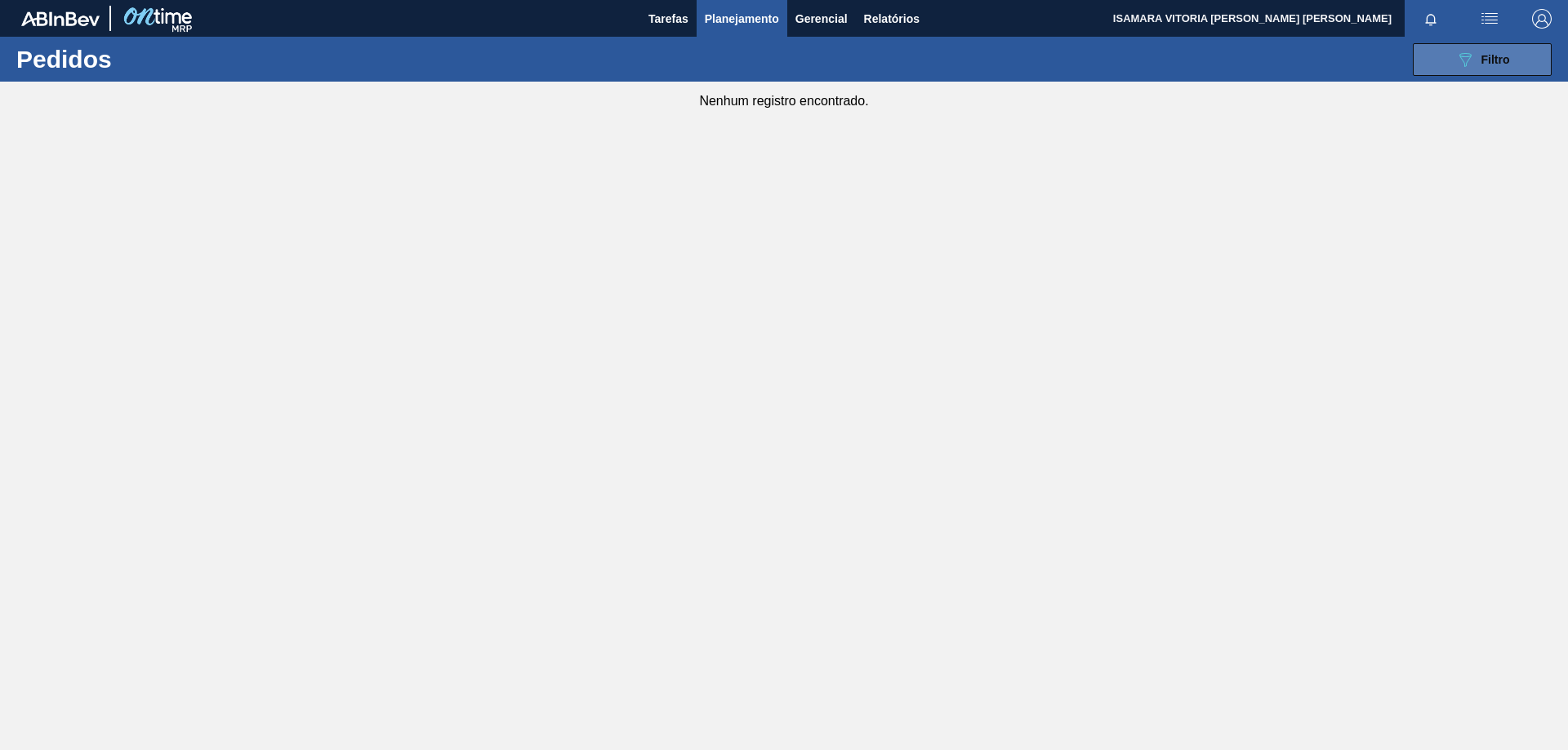
click at [1416, 46] on button "089F7B8B-B2A5-4AFE-B5C0-19BA573D28AC Filtro" at bounding box center [1482, 60] width 138 height 32
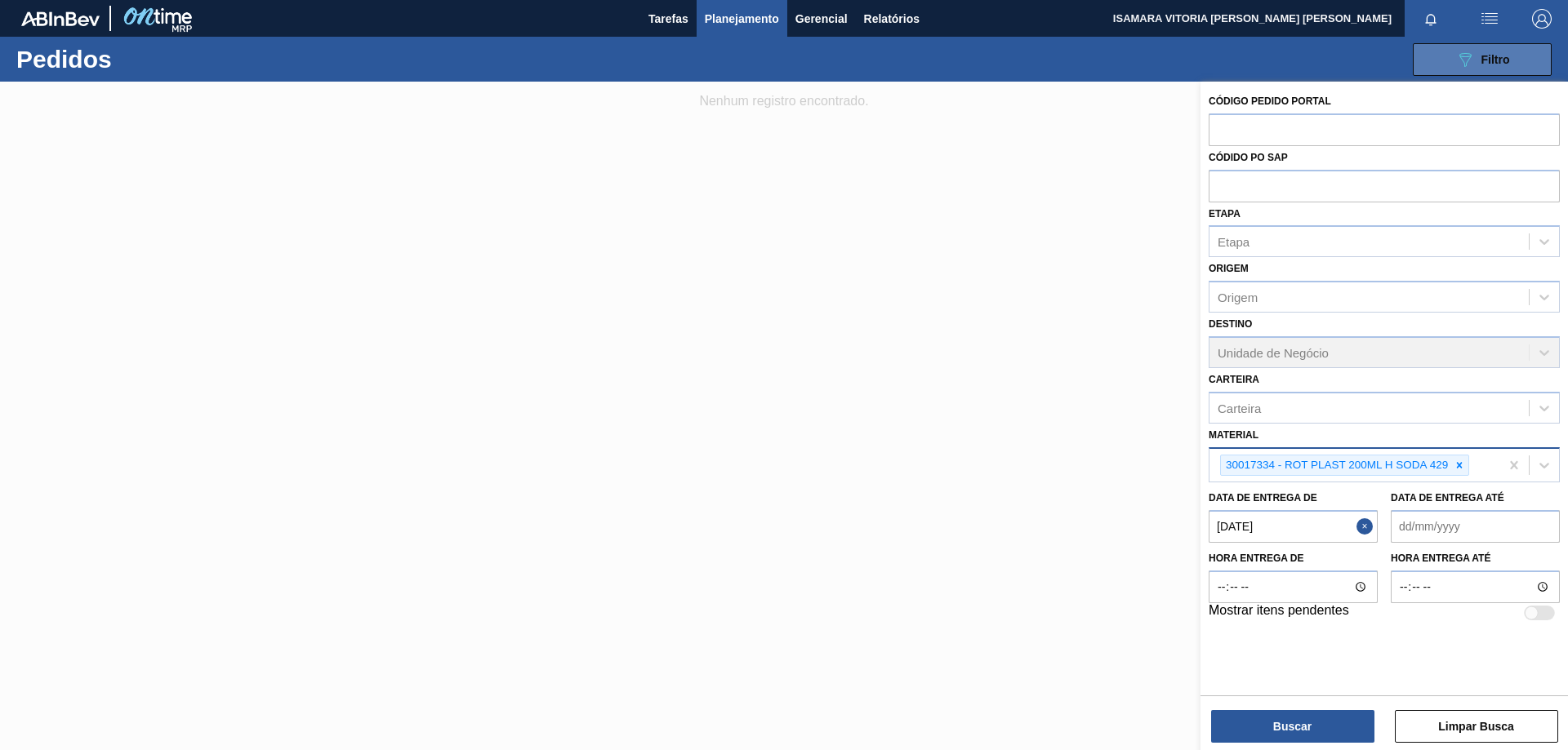
click at [1423, 52] on button "089F7B8B-B2A5-4AFE-B5C0-19BA573D28AC Filtro" at bounding box center [1482, 60] width 138 height 32
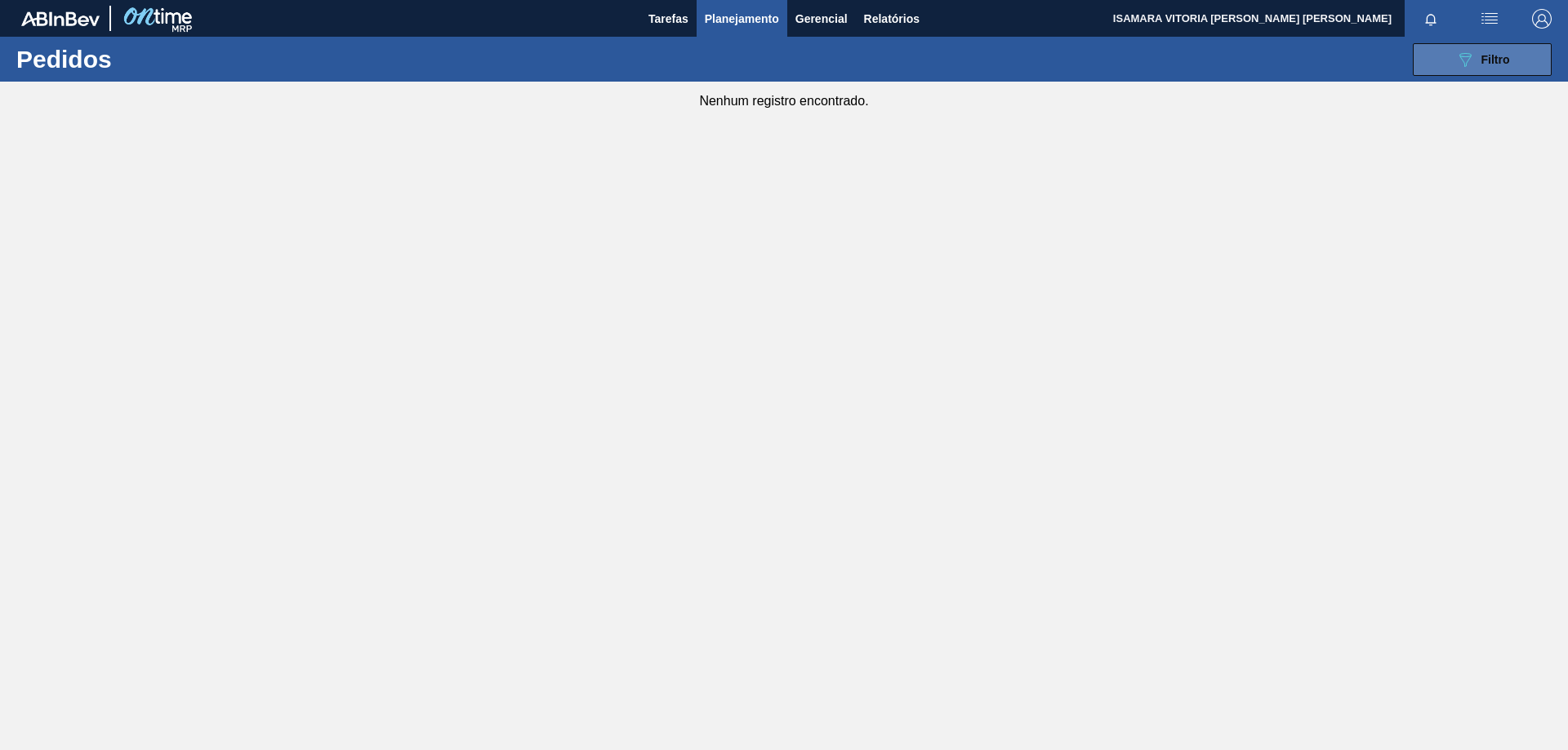
click at [1481, 66] on div "089F7B8B-B2A5-4AFE-B5C0-19BA573D28AC Filtro" at bounding box center [1483, 60] width 55 height 20
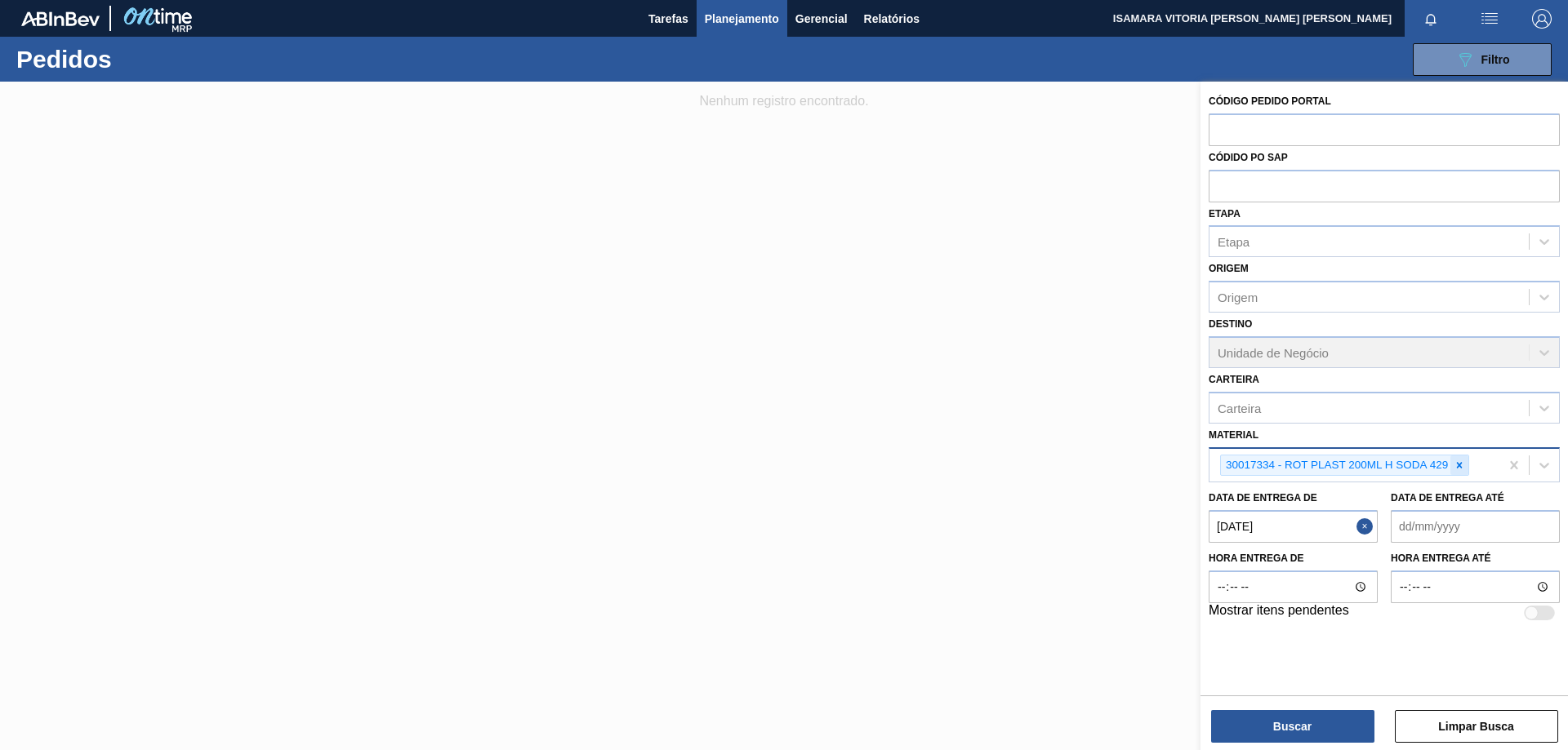
click at [1457, 465] on icon at bounding box center [1459, 466] width 11 height 11
paste input "30002973"
type input "30002973"
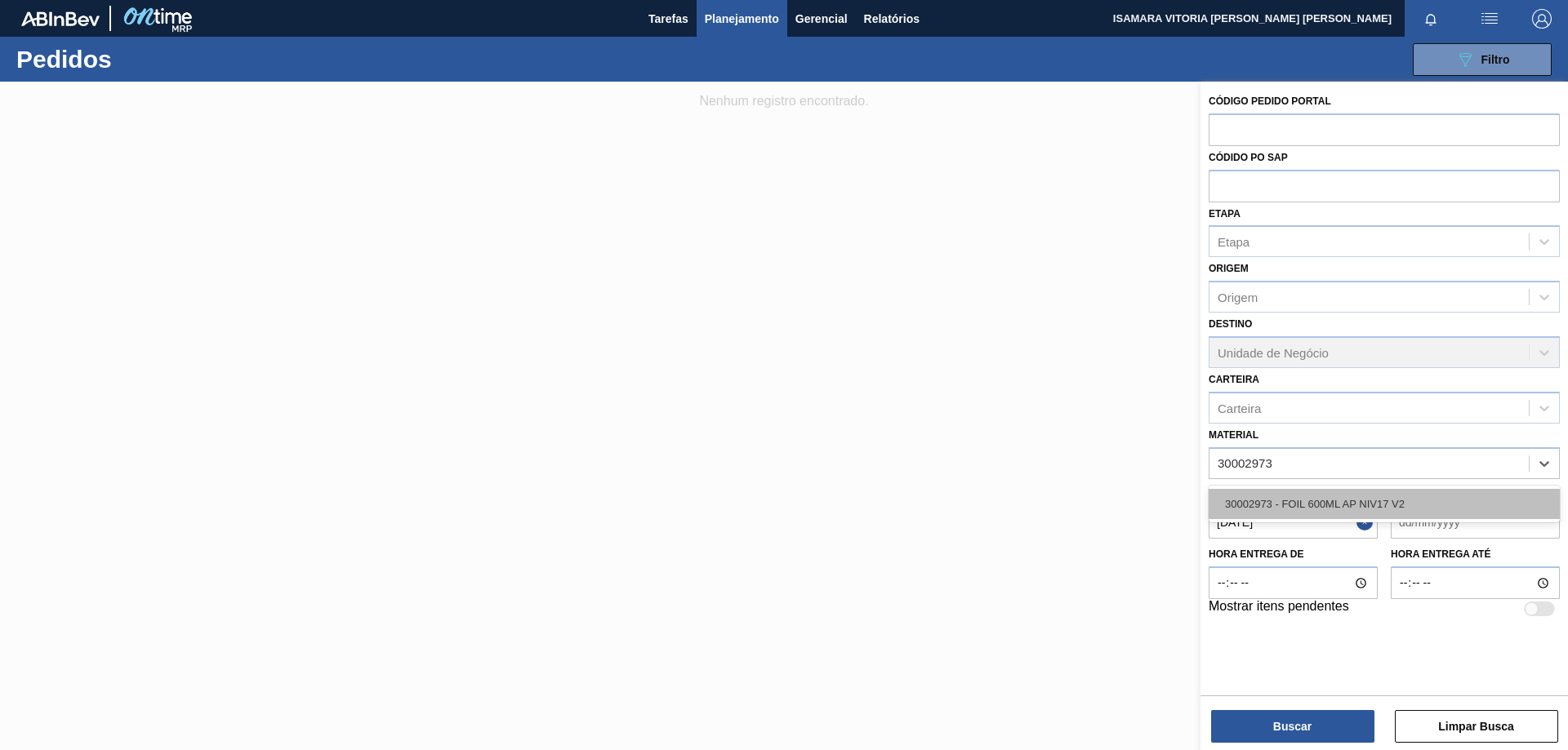
click at [1393, 498] on div "30002973 - FOIL 600ML AP NIV17 V2" at bounding box center [1384, 504] width 351 height 30
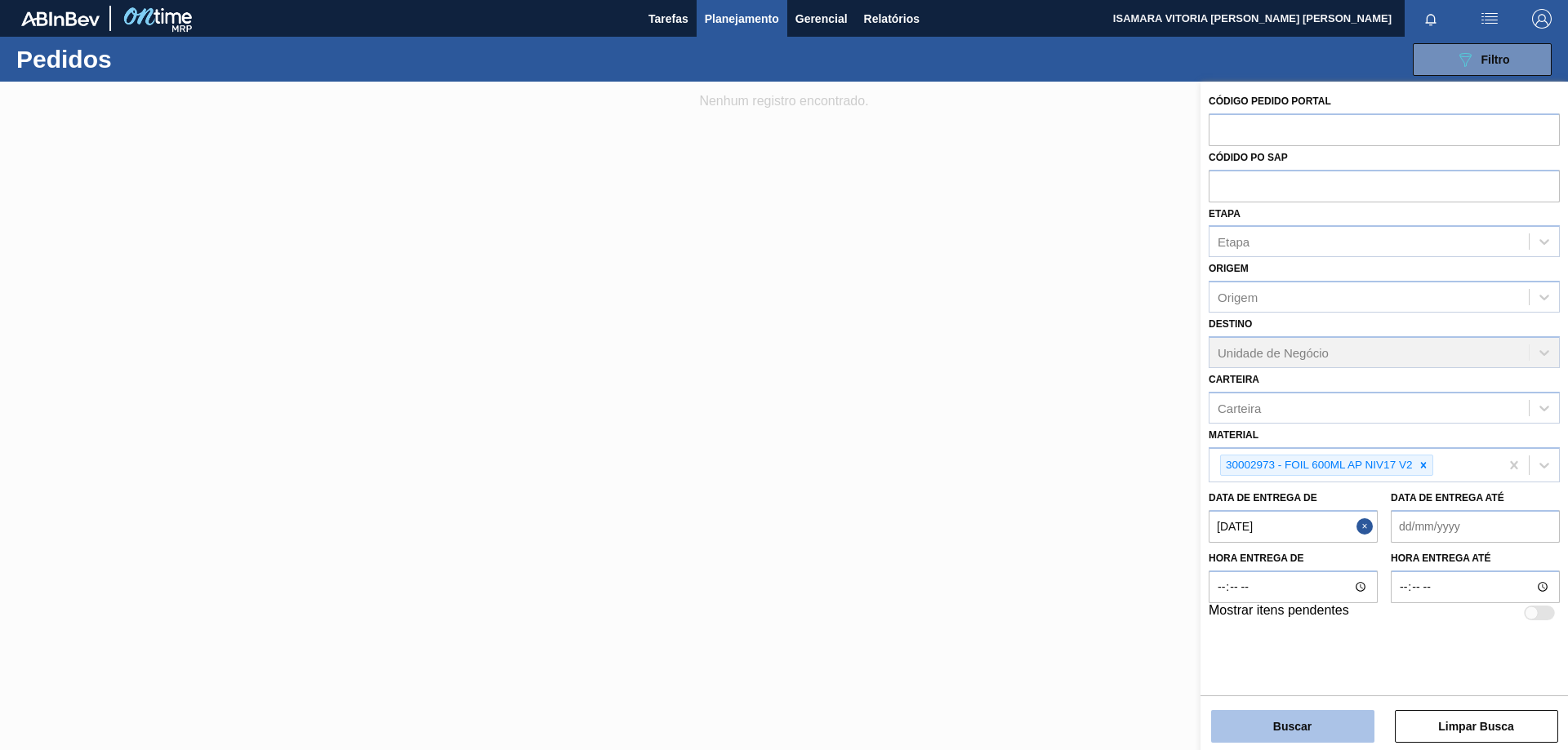
click at [1311, 719] on button "Buscar" at bounding box center [1292, 726] width 163 height 32
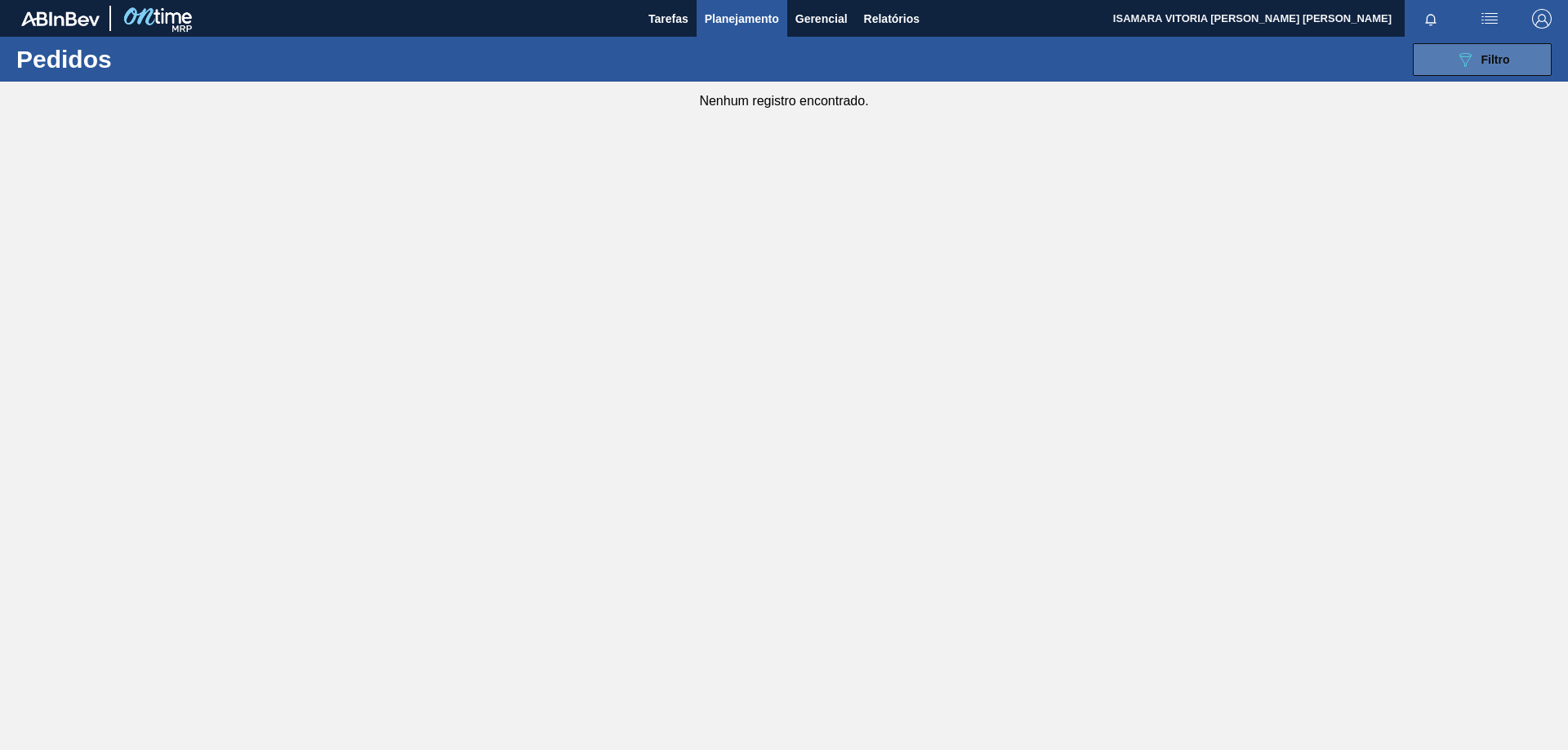
click at [1419, 72] on button "089F7B8B-B2A5-4AFE-B5C0-19BA573D28AC Filtro" at bounding box center [1482, 60] width 138 height 32
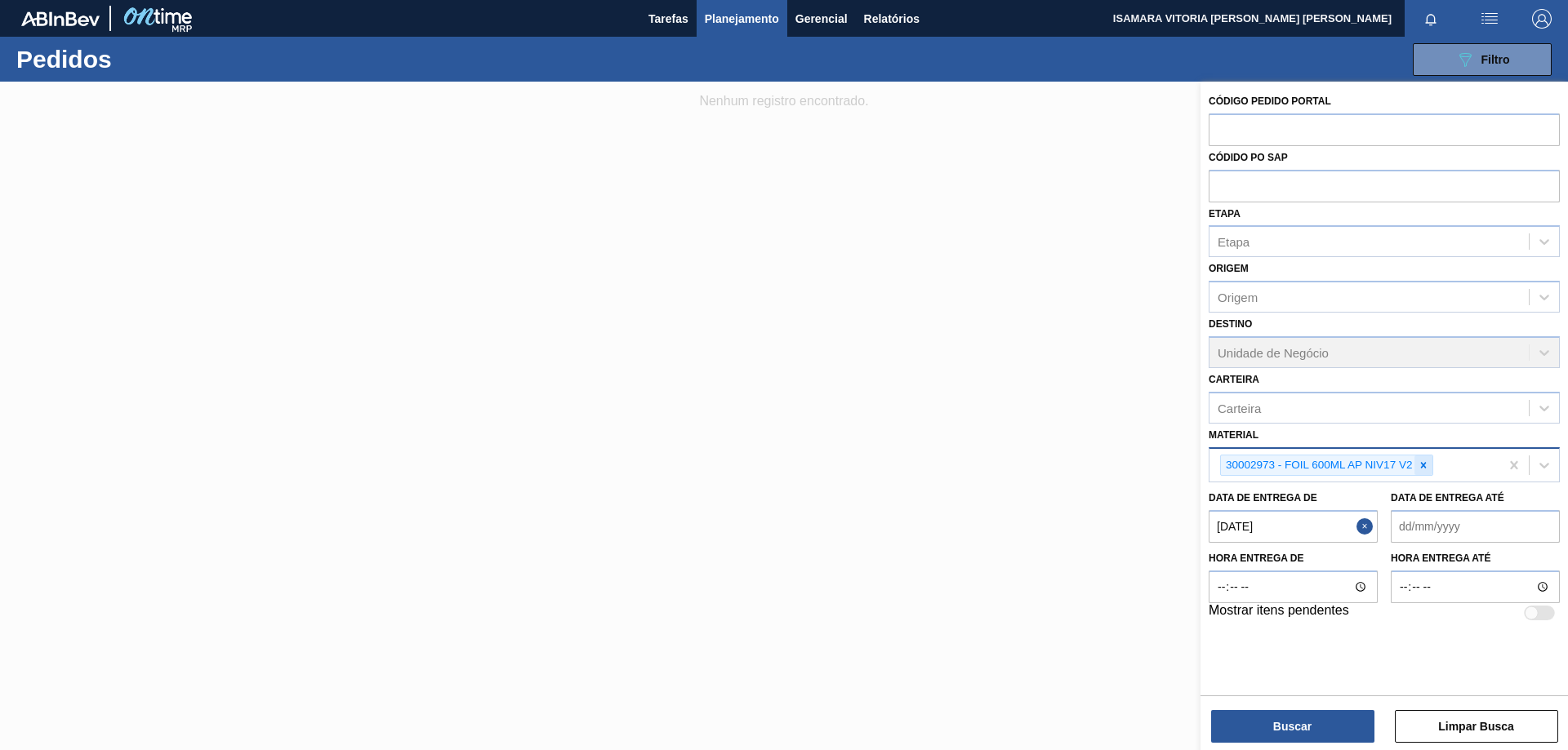
click at [1421, 472] on div at bounding box center [1423, 466] width 18 height 21
paste input "30030650"
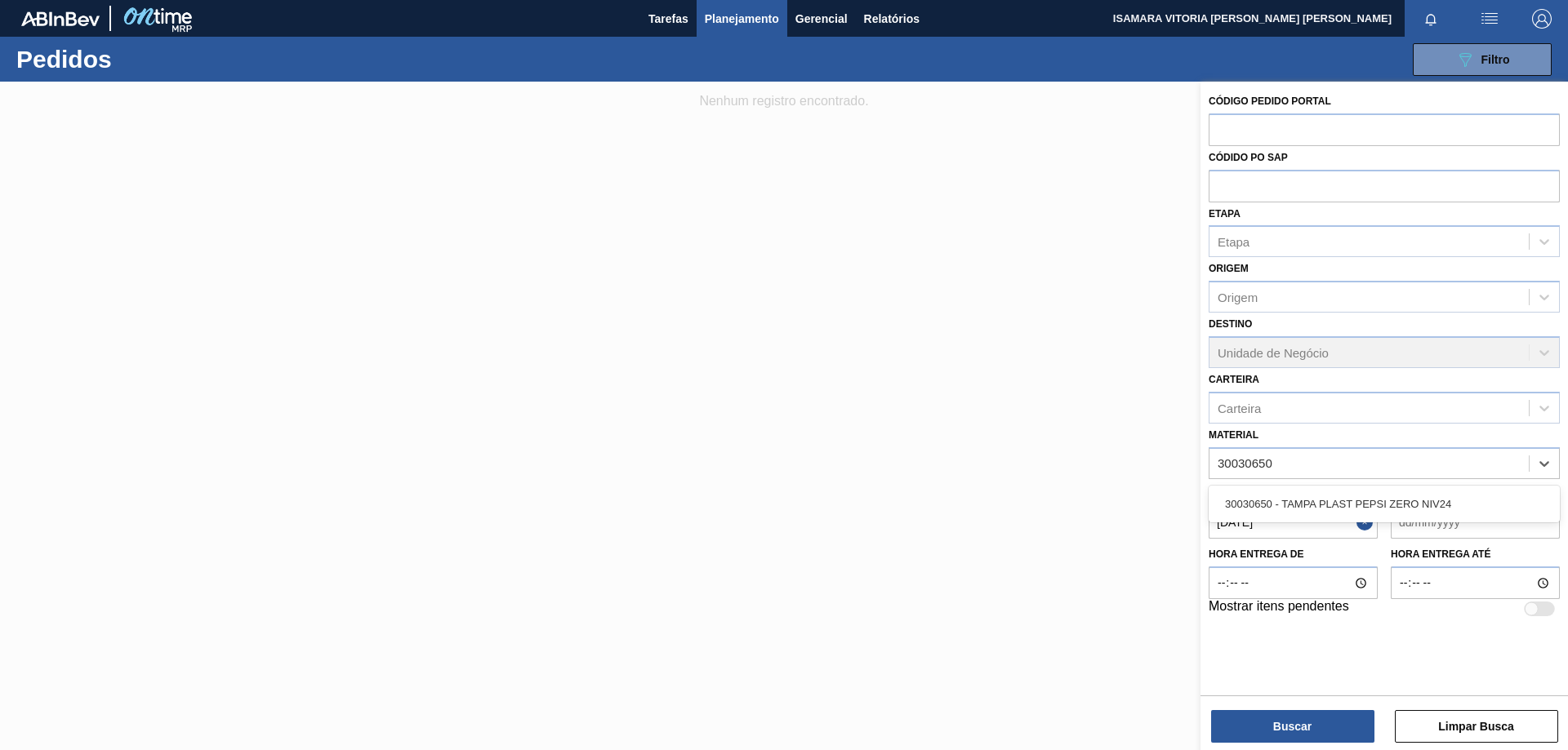
type input "30030650"
click at [1315, 601] on label "Mostrar itens pendentes" at bounding box center [1279, 609] width 140 height 20
click at [1523, 623] on input "Mostrar itens pendentes" at bounding box center [1523, 623] width 1 height 1
checkbox input "true"
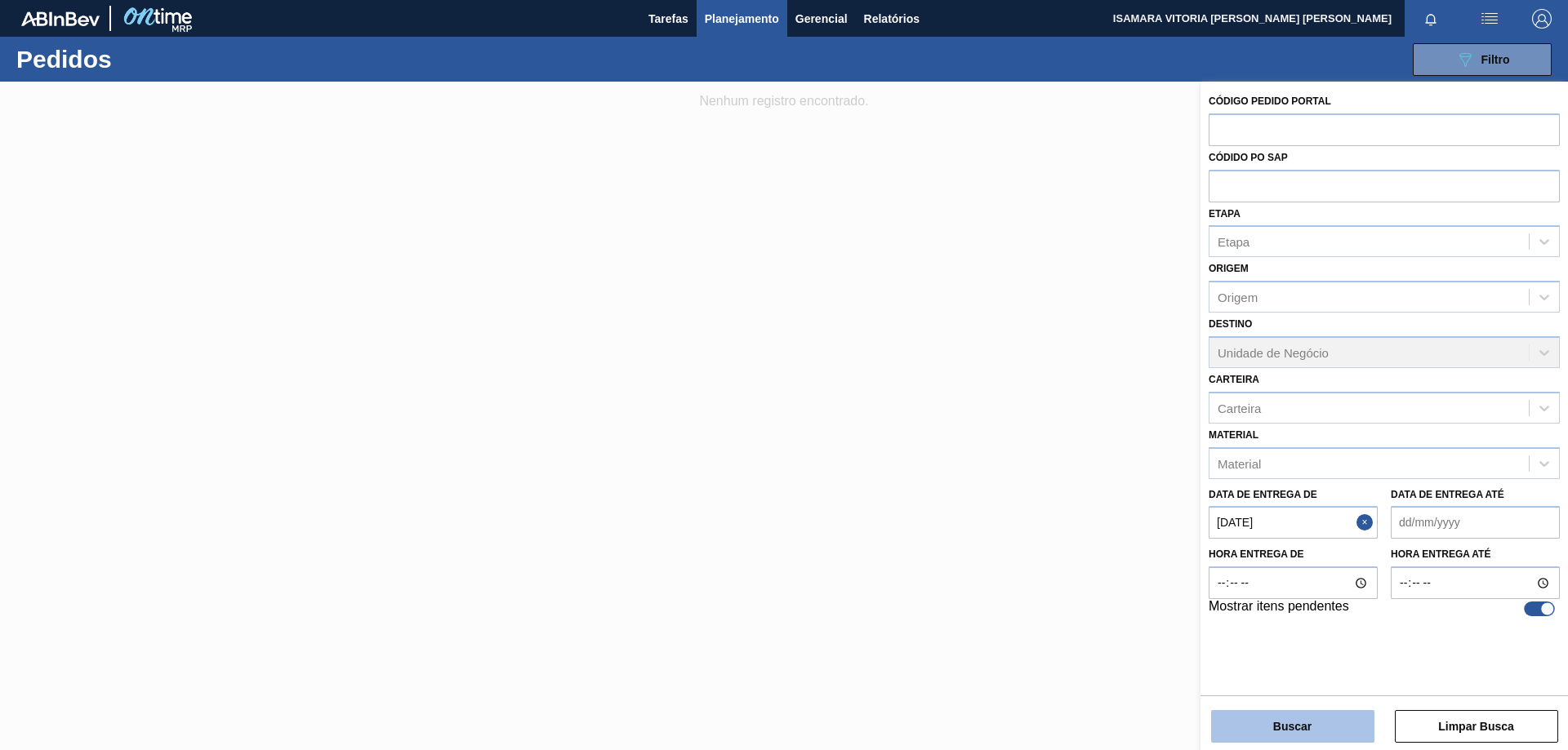
click at [1293, 738] on button "Buscar" at bounding box center [1292, 726] width 163 height 32
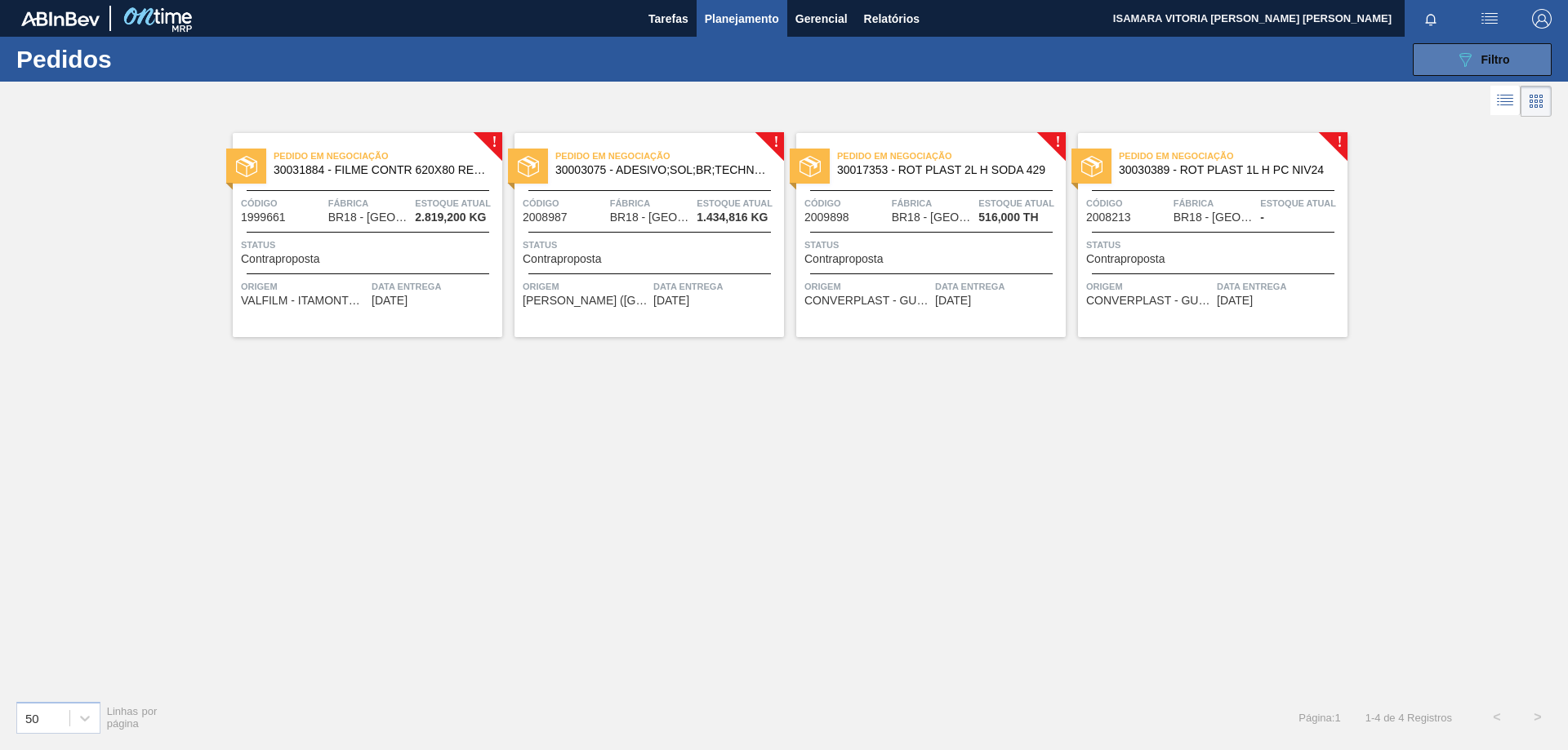
click at [1479, 67] on div "089F7B8B-B2A5-4AFE-B5C0-19BA573D28AC Filtro" at bounding box center [1483, 60] width 55 height 20
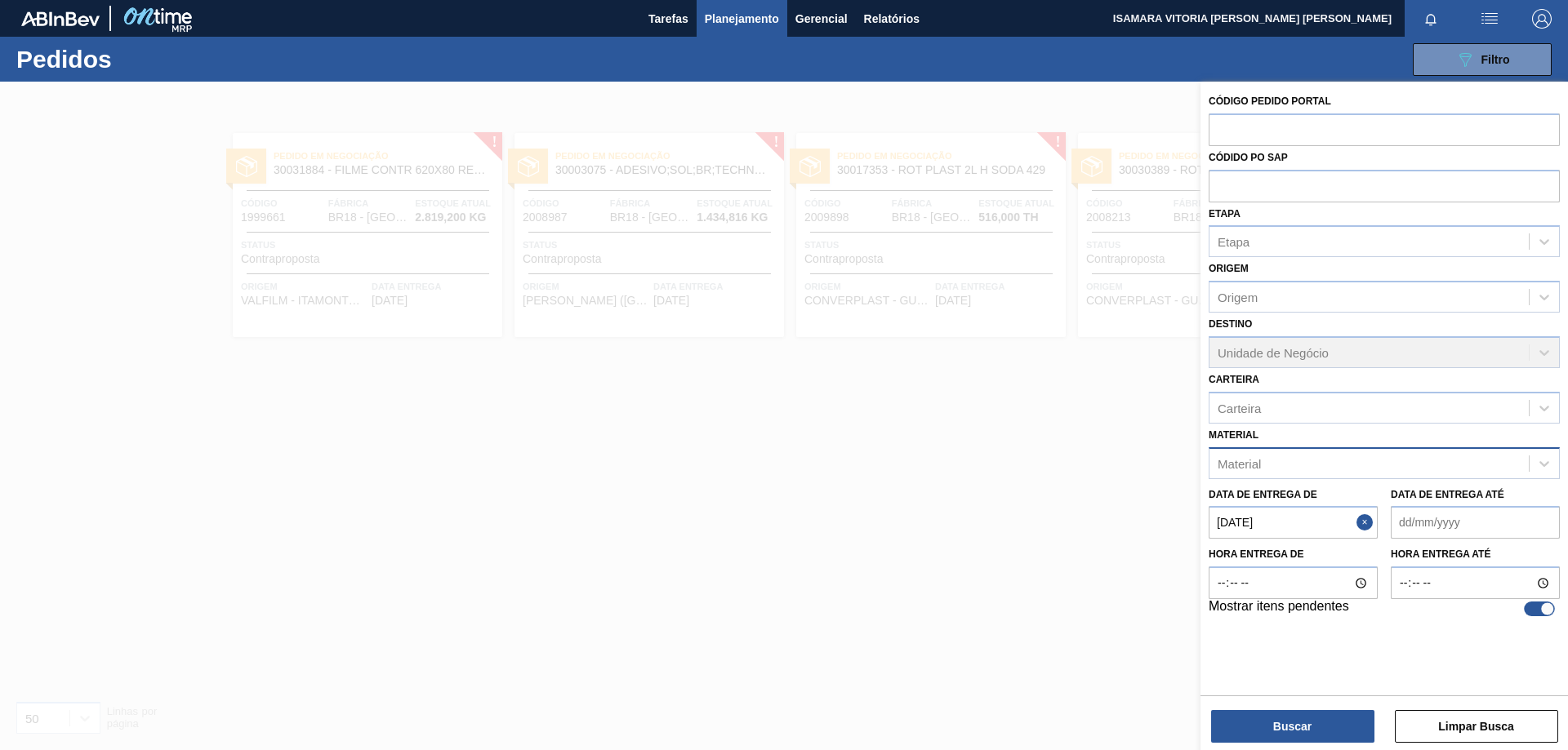
click at [1398, 455] on div "Material" at bounding box center [1369, 463] width 320 height 24
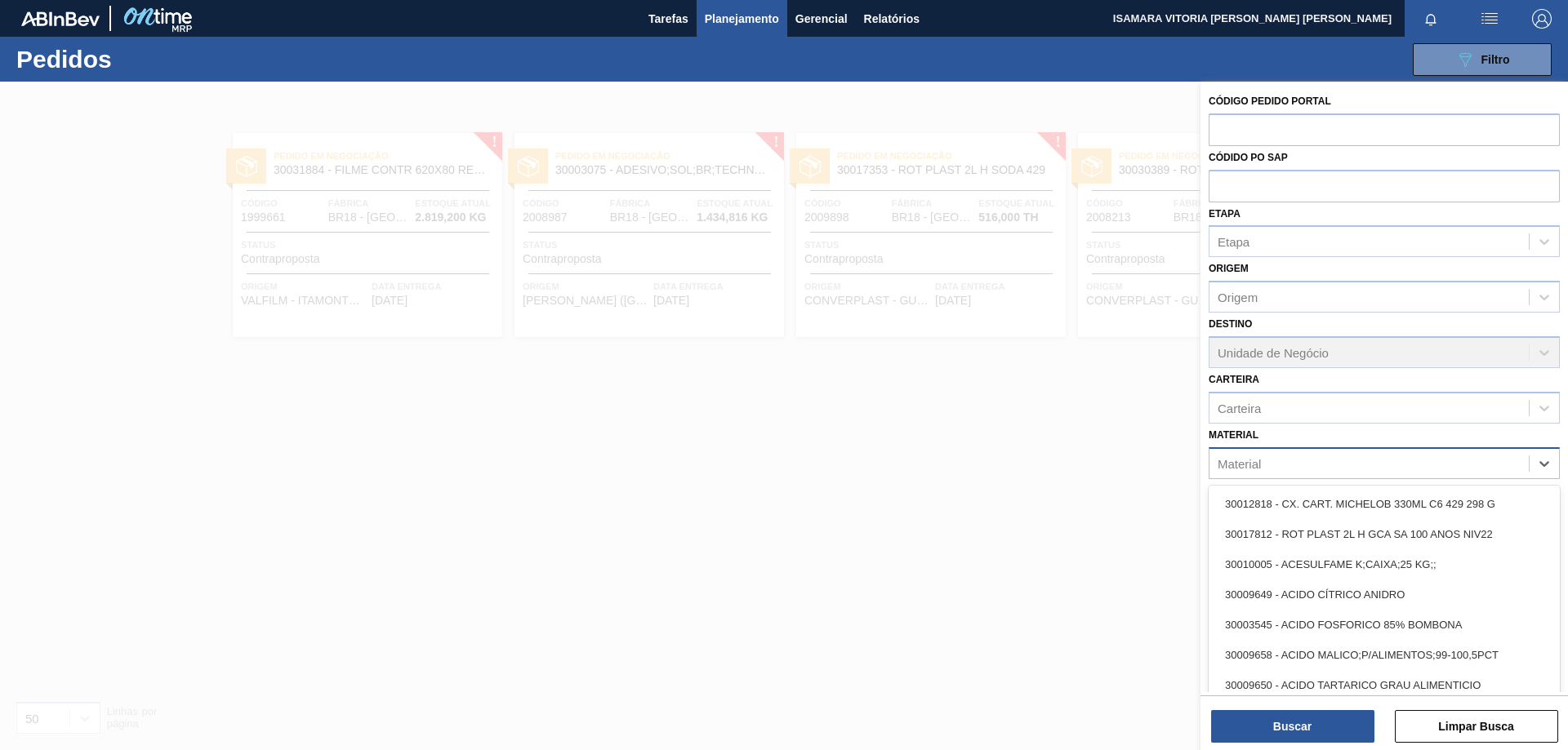
click at [1405, 464] on div "Material" at bounding box center [1369, 463] width 320 height 24
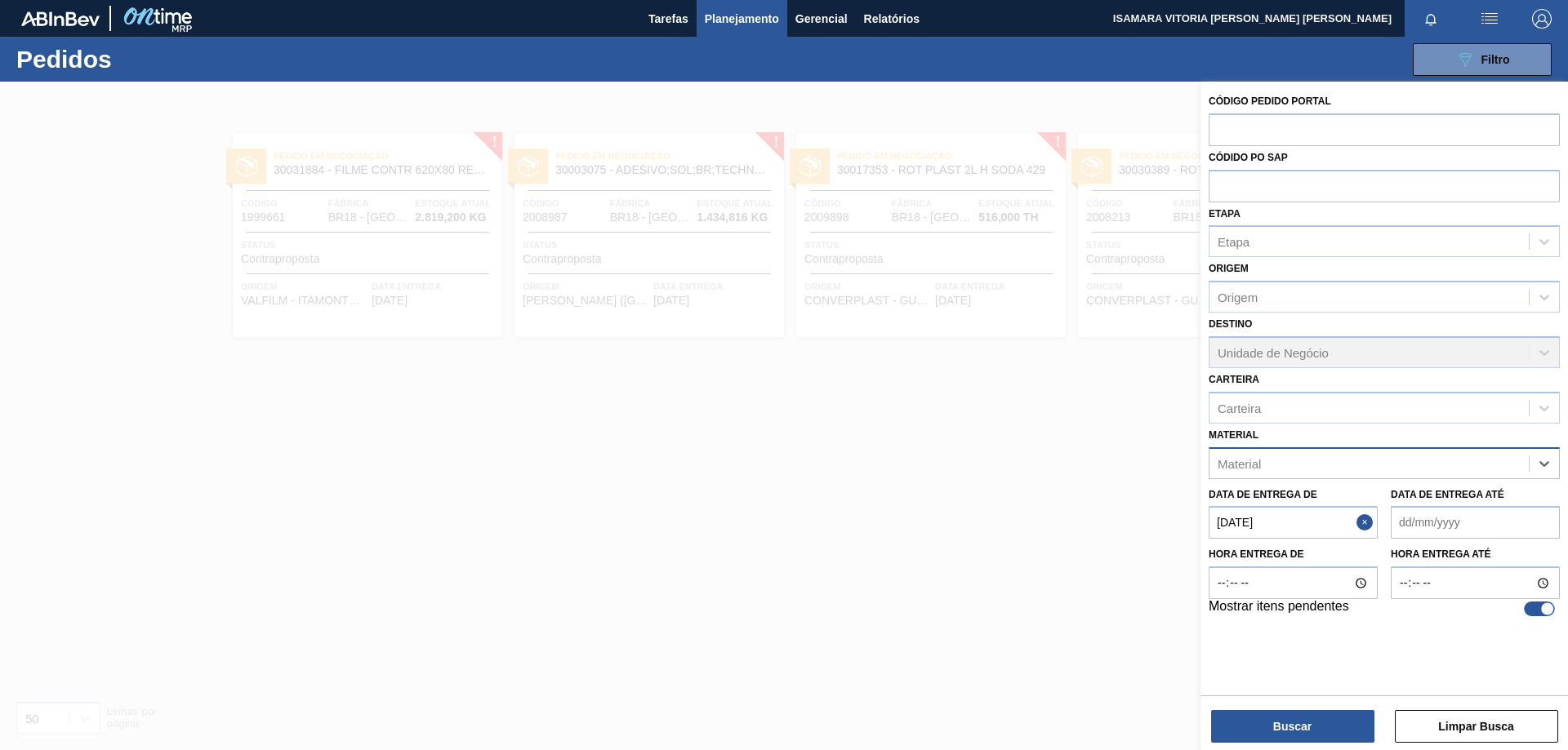
paste input "30030650"
type input "30030650"
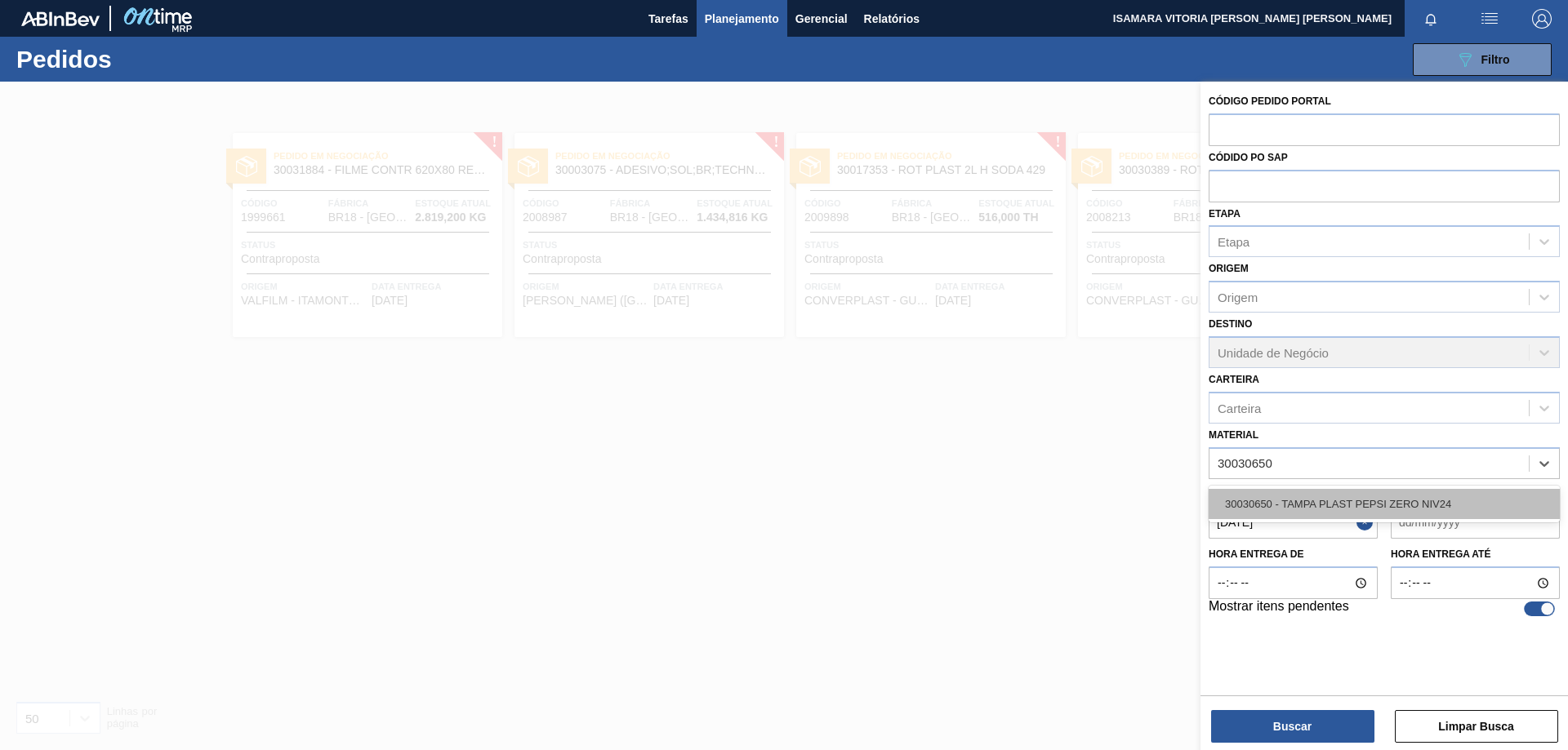
click at [1381, 496] on div "30030650 - TAMPA PLAST PEPSI ZERO NIV24" at bounding box center [1384, 504] width 351 height 30
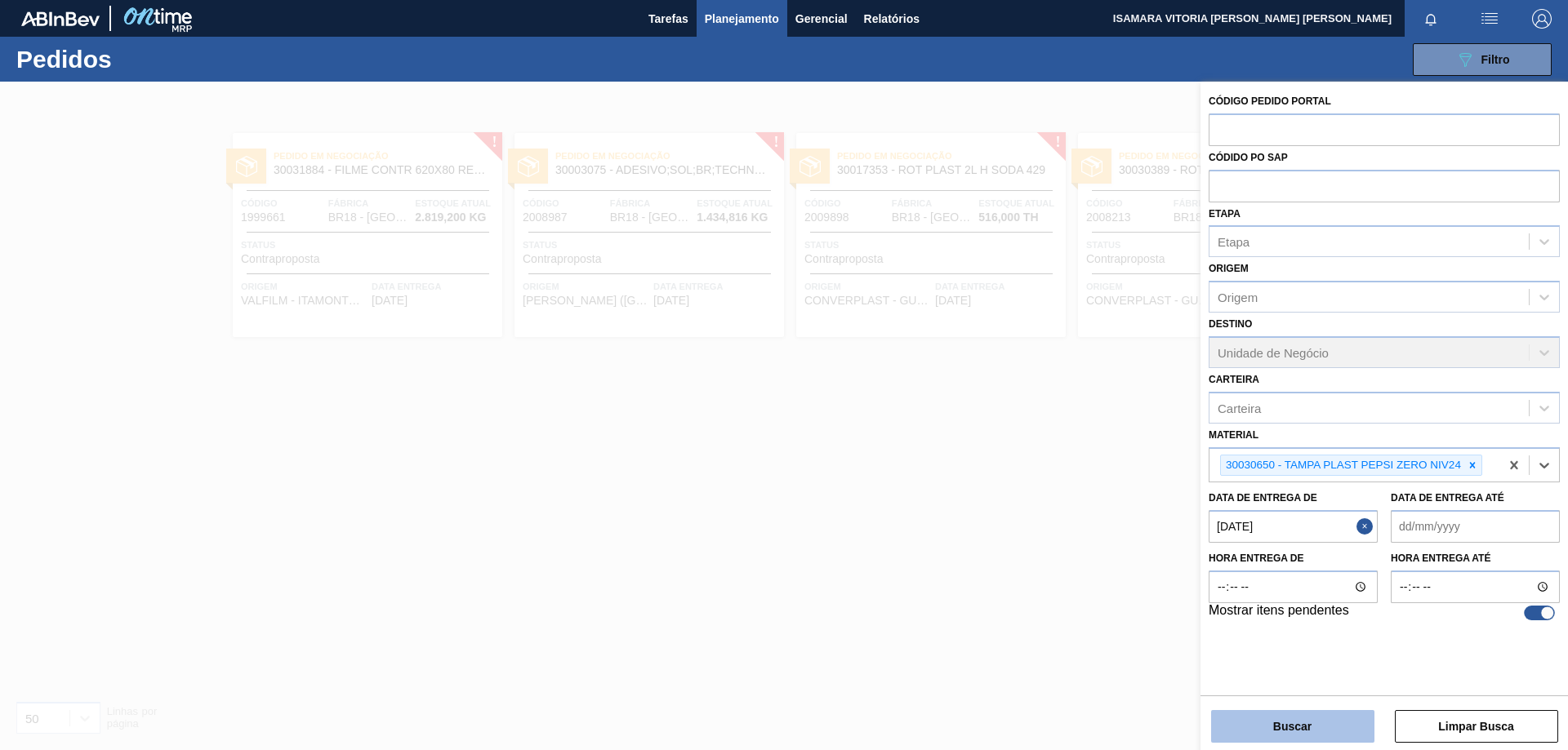
click at [1273, 731] on button "Buscar" at bounding box center [1292, 726] width 163 height 32
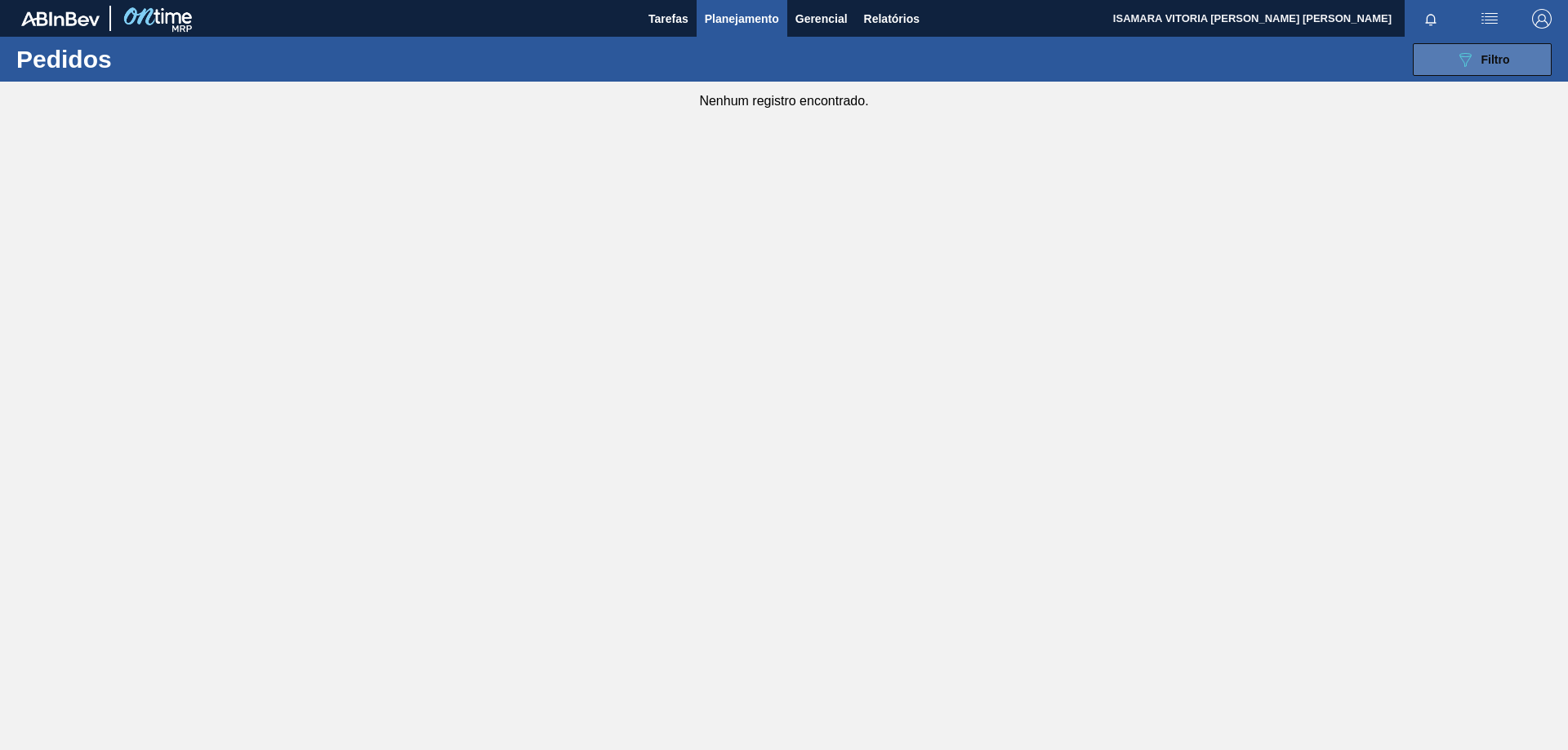
click at [1483, 62] on span "Filtro" at bounding box center [1495, 60] width 28 height 13
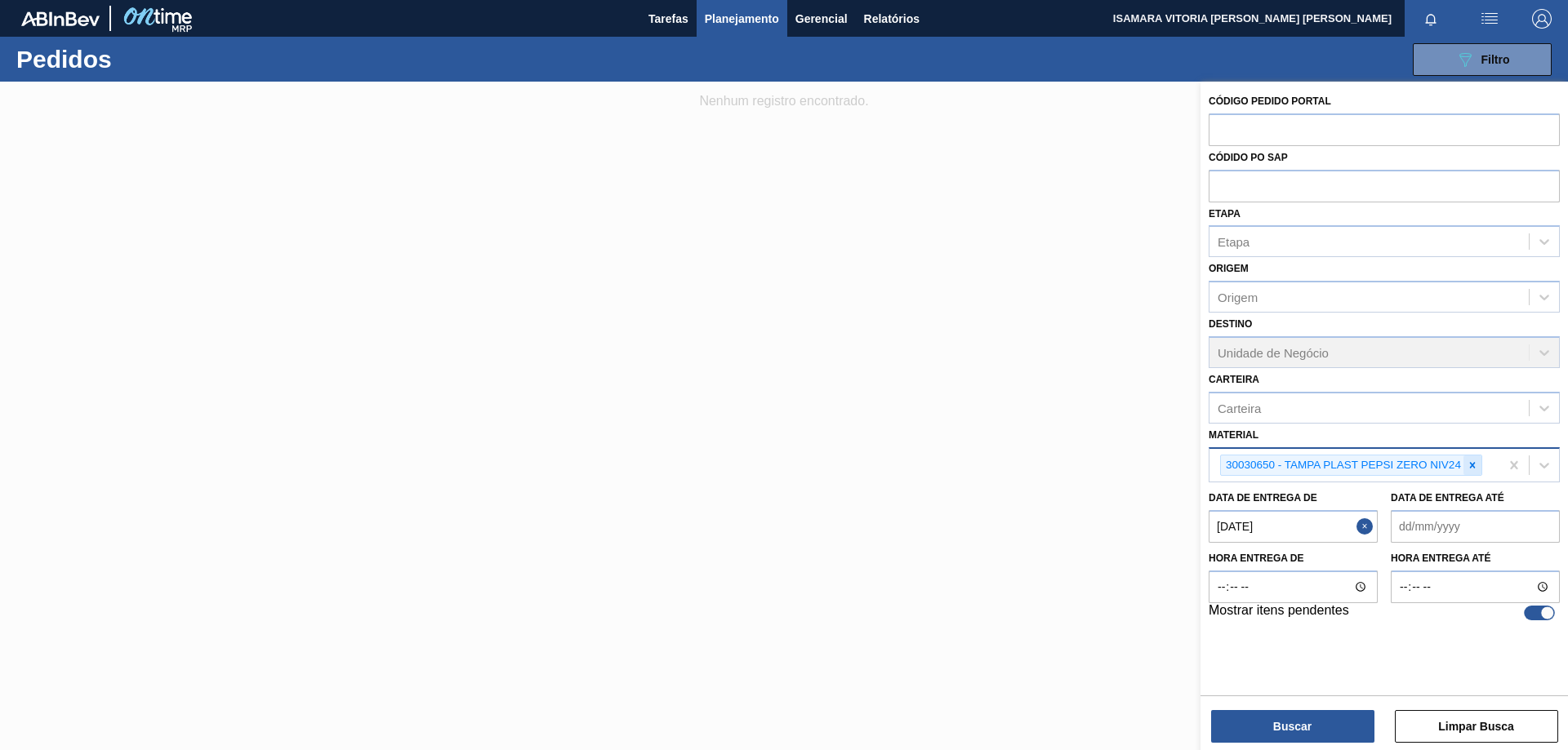
click at [1468, 466] on icon at bounding box center [1472, 466] width 11 height 11
paste input "30003071"
type input "30003071"
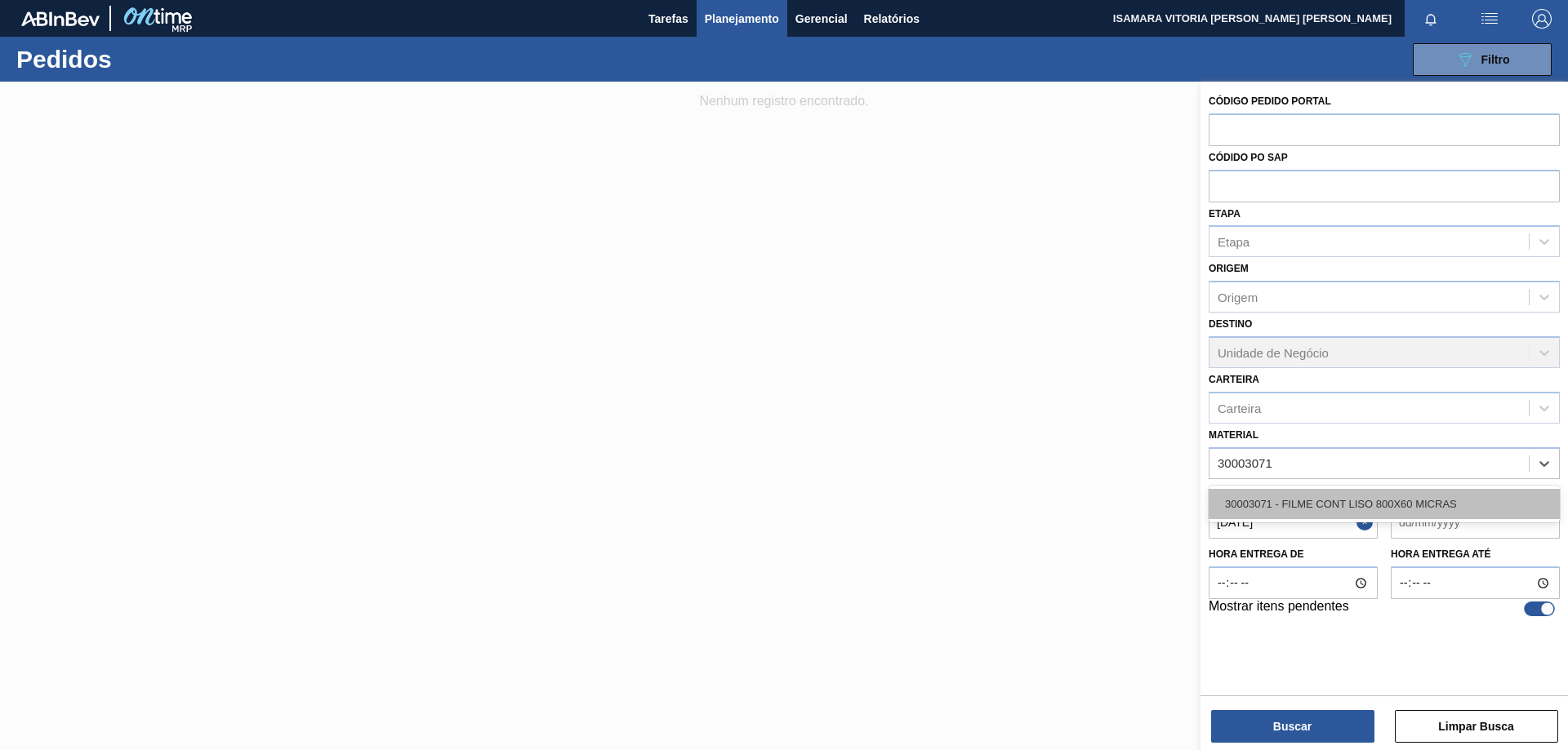
click at [1357, 507] on div "30003071 - FILME CONT LISO 800X60 MICRAS" at bounding box center [1384, 504] width 351 height 30
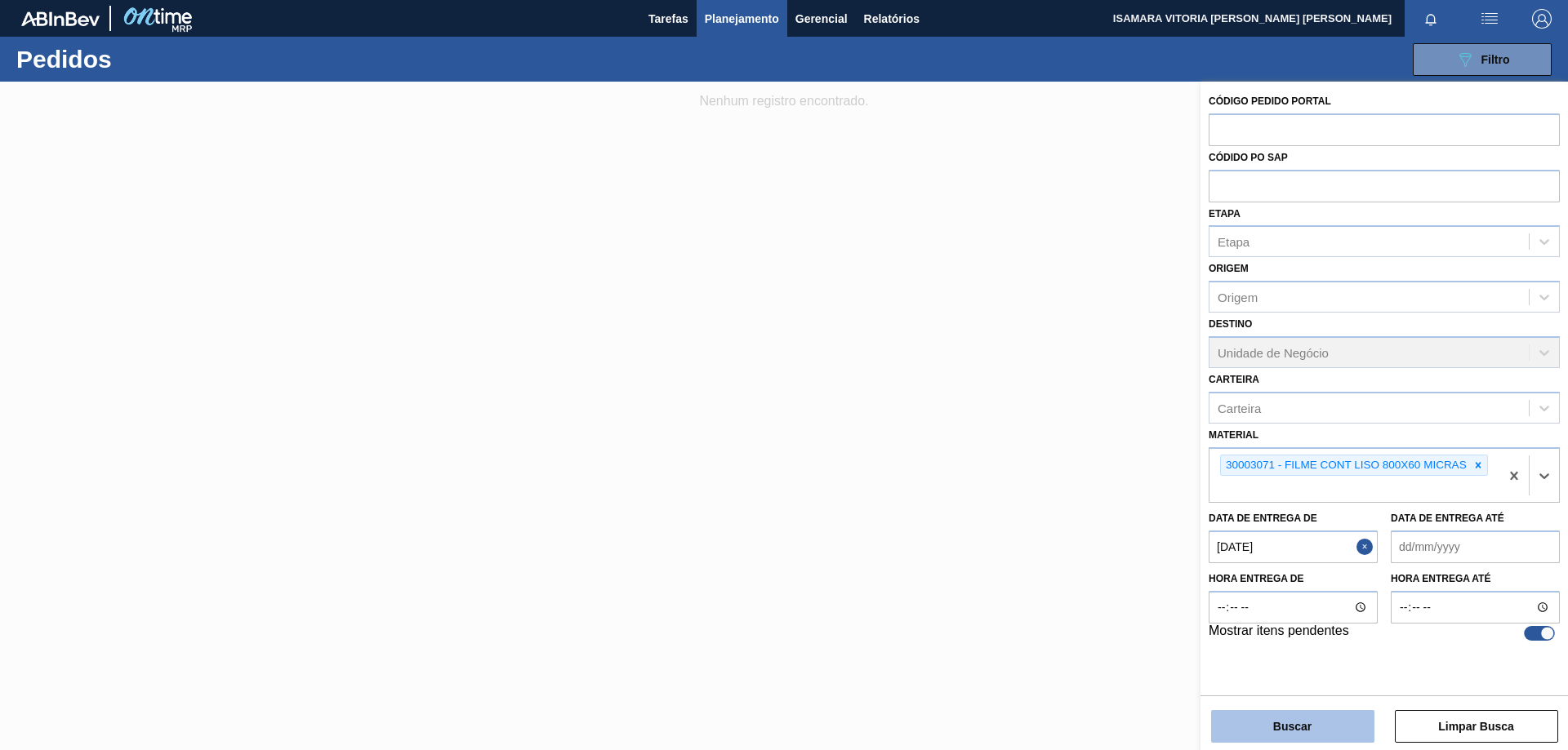
click at [1307, 732] on button "Buscar" at bounding box center [1292, 726] width 163 height 32
